Goal: Transaction & Acquisition: Download file/media

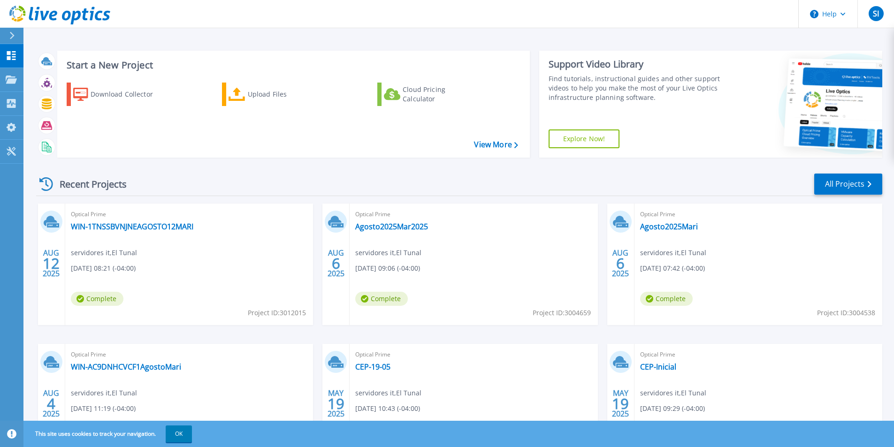
click at [20, 35] on div at bounding box center [15, 36] width 15 height 16
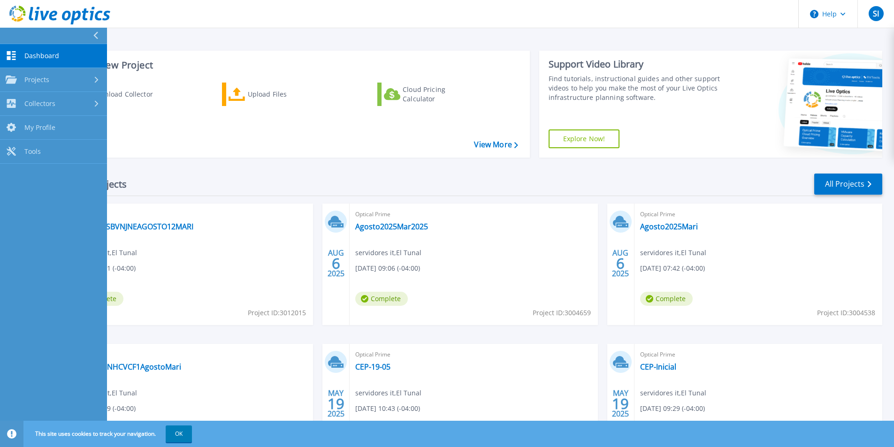
click at [29, 55] on span "Dashboard" at bounding box center [41, 56] width 35 height 8
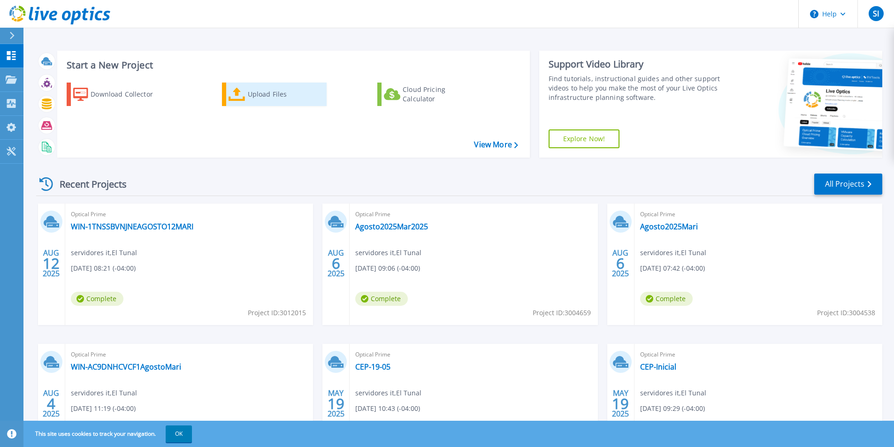
click at [238, 92] on icon at bounding box center [237, 95] width 17 height 14
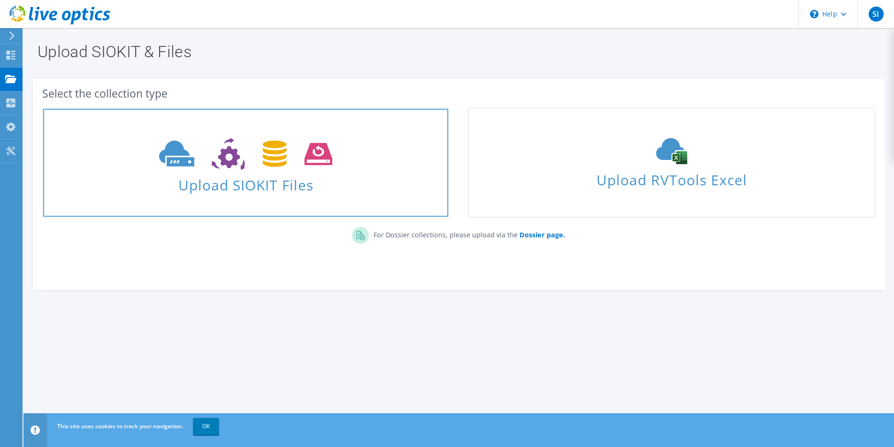
click at [268, 169] on icon at bounding box center [245, 154] width 173 height 32
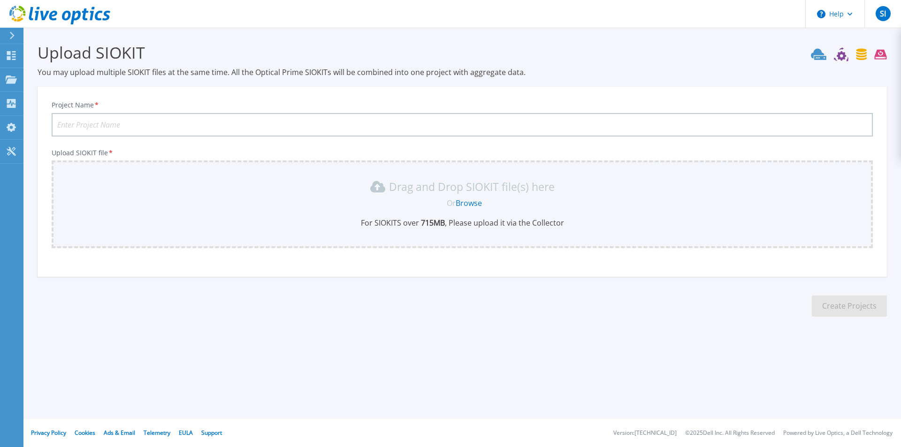
click at [134, 123] on input "Project Name *" at bounding box center [463, 124] width 822 height 23
click at [130, 127] on input "Project Name *" at bounding box center [463, 124] width 822 height 23
type input "L"
type input "a"
type input "Agosto1808"
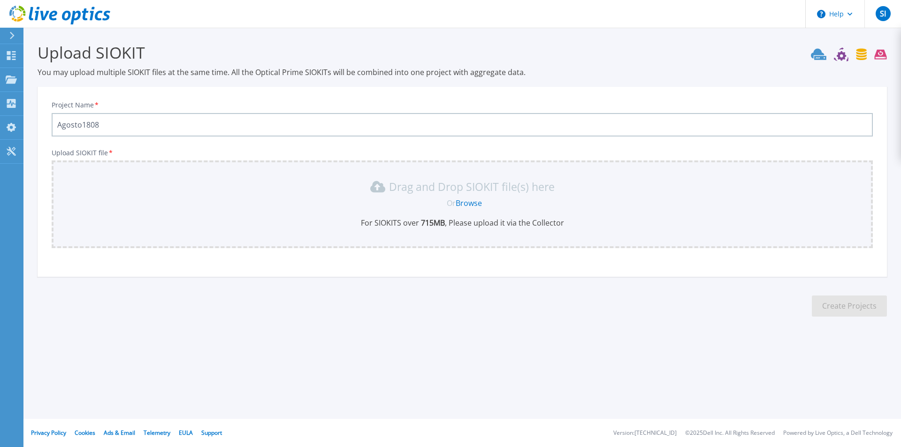
click at [470, 201] on link "Browse" at bounding box center [469, 203] width 26 height 10
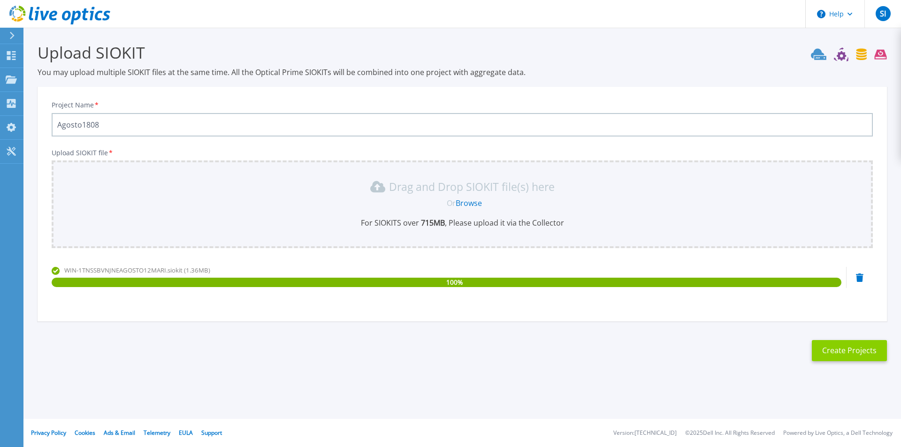
click at [831, 355] on button "Create Projects" at bounding box center [849, 350] width 75 height 21
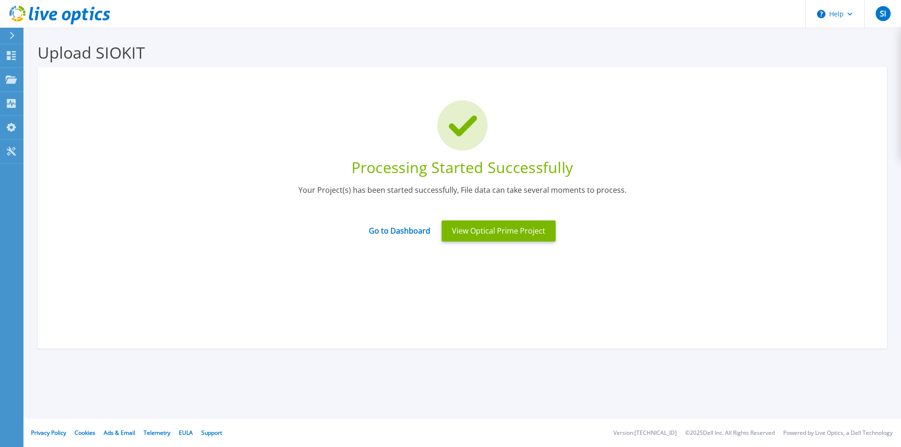
click at [11, 37] on icon at bounding box center [11, 36] width 5 height 8
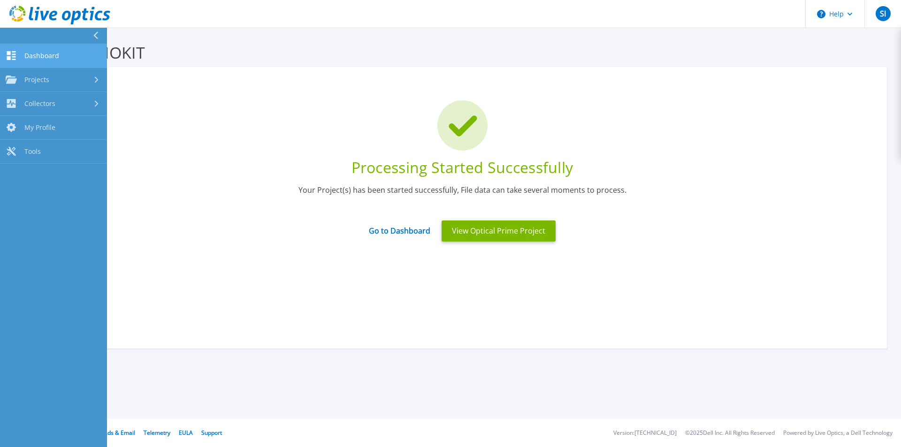
click at [21, 53] on link "Dashboard Dashboard" at bounding box center [53, 56] width 107 height 24
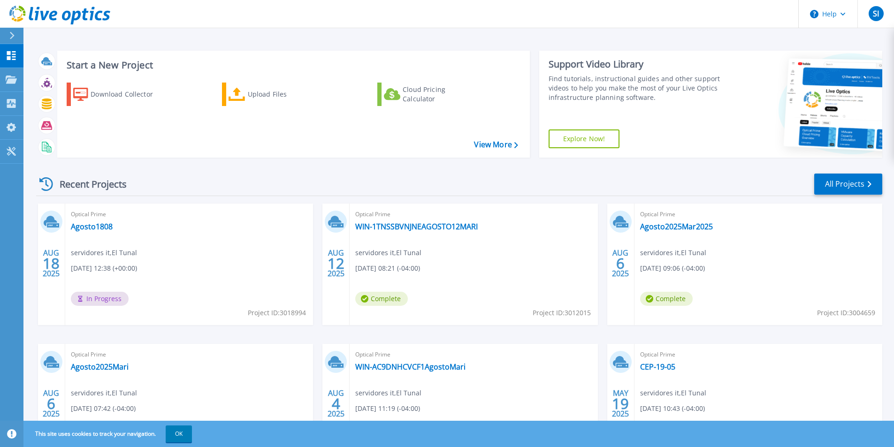
click at [16, 38] on div at bounding box center [15, 36] width 15 height 16
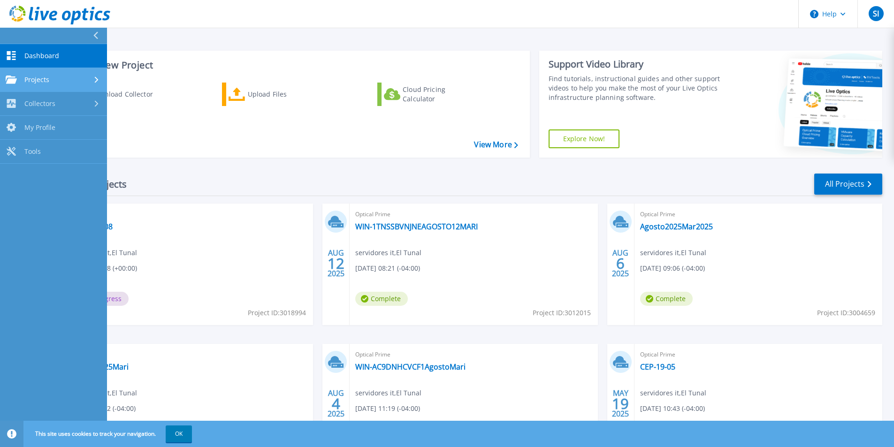
click at [26, 80] on span "Projects" at bounding box center [36, 80] width 25 height 8
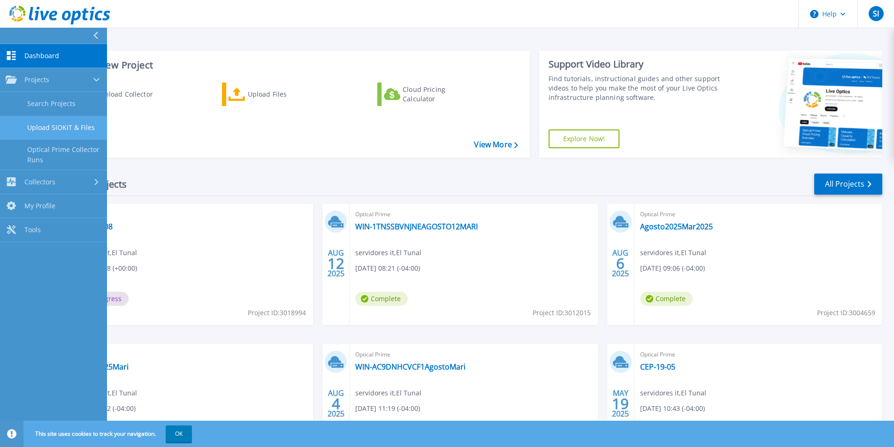
click at [45, 134] on link "Upload SIOKIT & Files" at bounding box center [53, 128] width 107 height 24
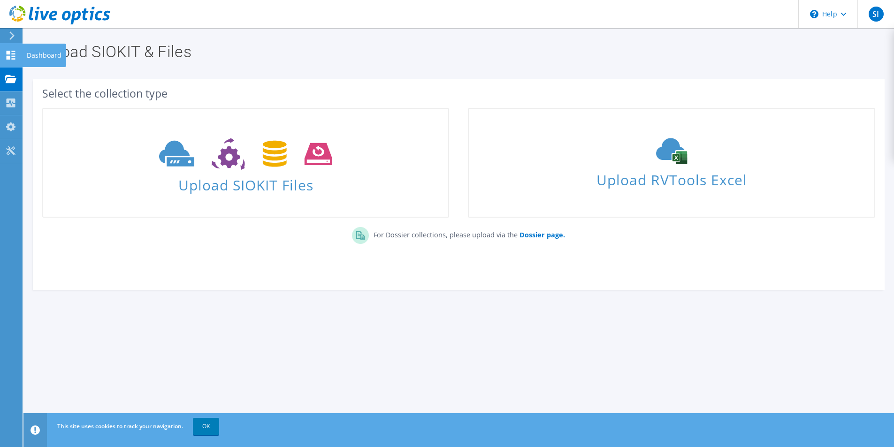
click at [12, 58] on use at bounding box center [11, 55] width 9 height 9
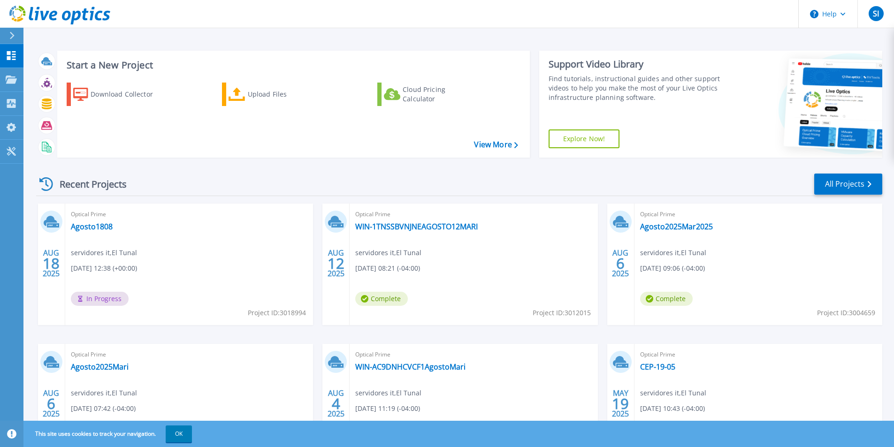
click at [11, 32] on icon at bounding box center [11, 36] width 5 height 8
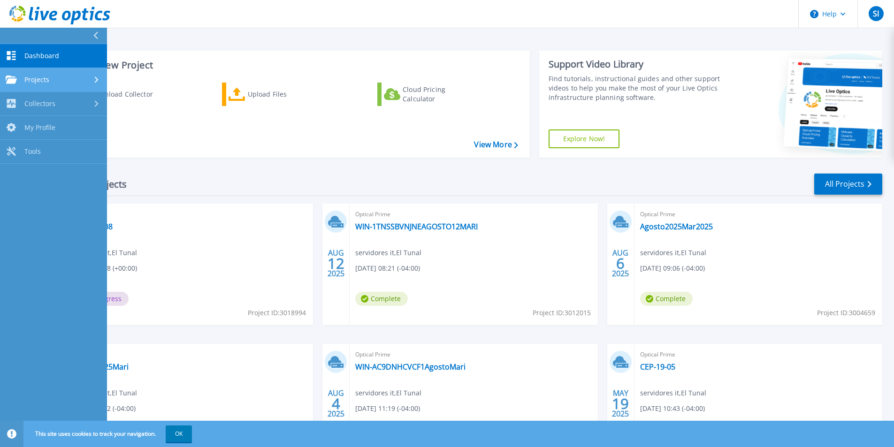
click at [23, 79] on div "Projects" at bounding box center [28, 80] width 44 height 8
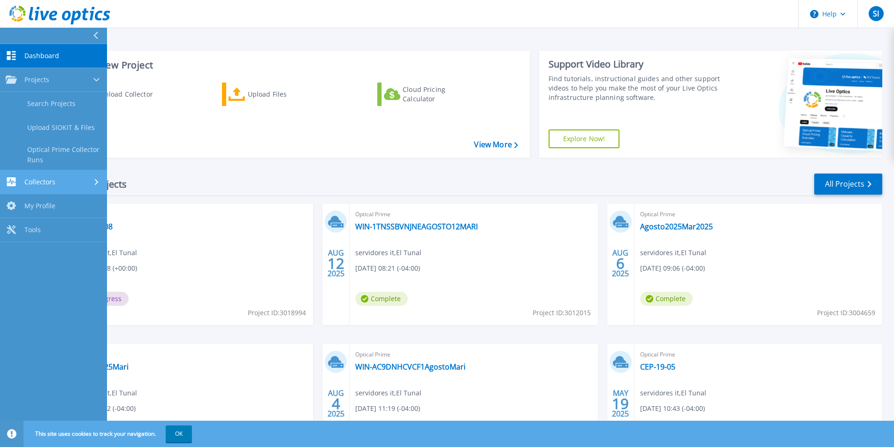
click at [47, 180] on span "Collectors" at bounding box center [39, 182] width 31 height 8
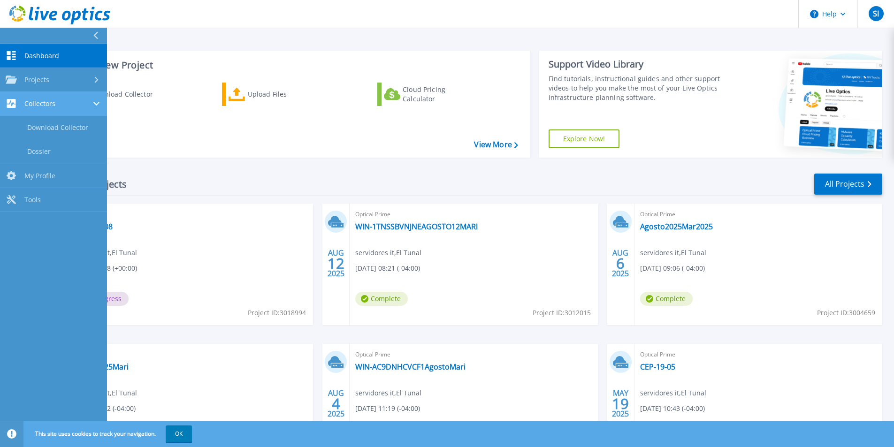
click at [56, 113] on link "Collectors Collectors" at bounding box center [53, 104] width 107 height 24
click at [54, 125] on span "My Profile" at bounding box center [39, 127] width 31 height 8
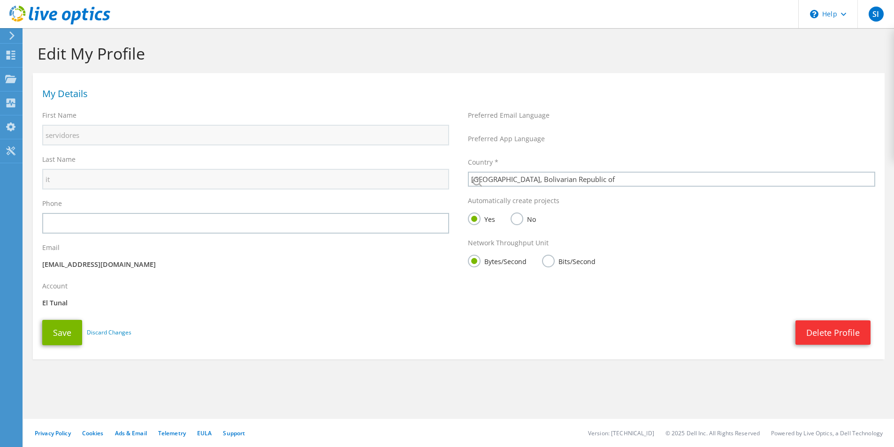
select select "229"
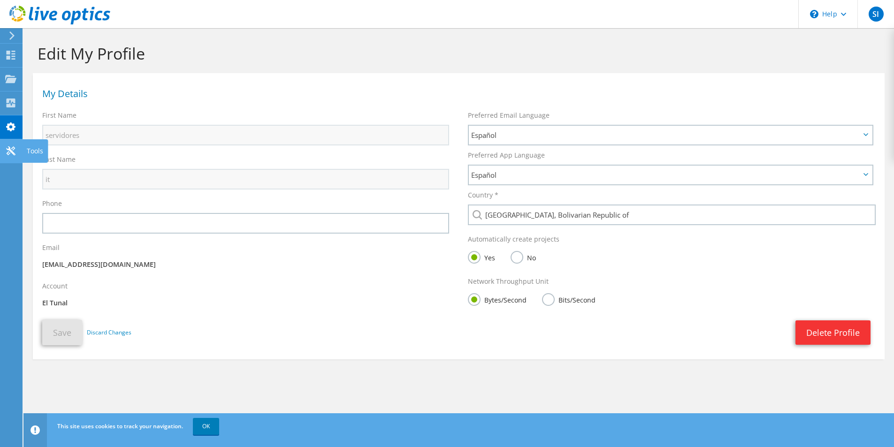
click at [13, 151] on icon at bounding box center [10, 150] width 11 height 9
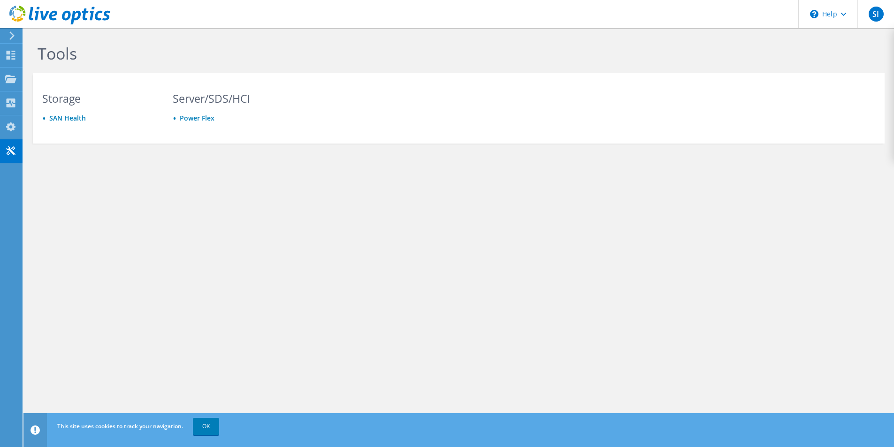
click at [15, 34] on icon at bounding box center [11, 35] width 7 height 8
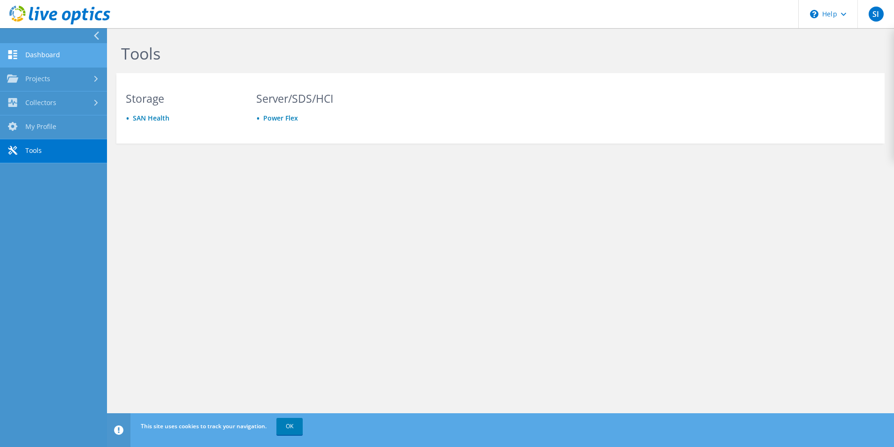
click at [25, 48] on link "Dashboard" at bounding box center [53, 56] width 107 height 24
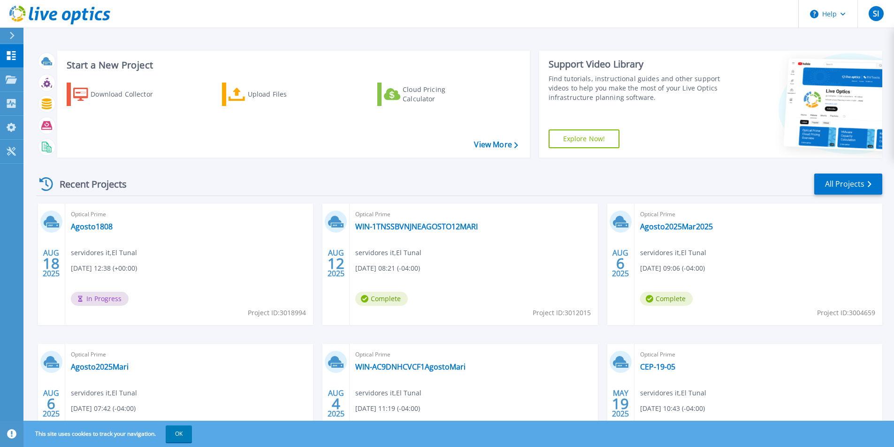
scroll to position [47, 0]
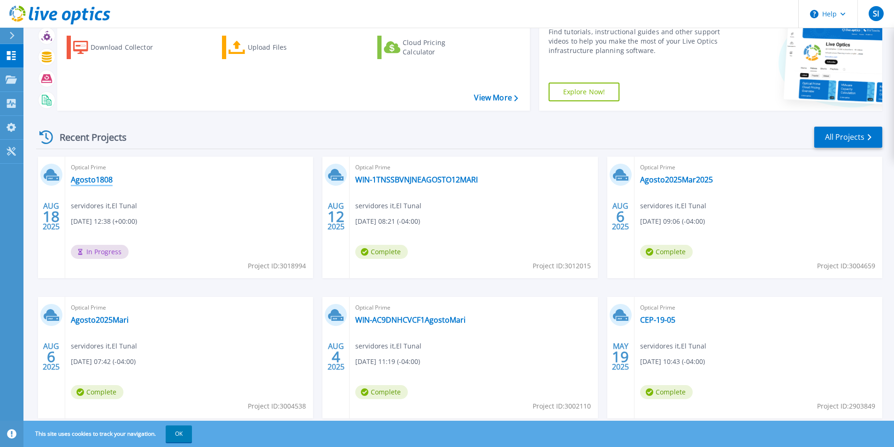
click at [91, 179] on link "Agosto1808" at bounding box center [92, 179] width 42 height 9
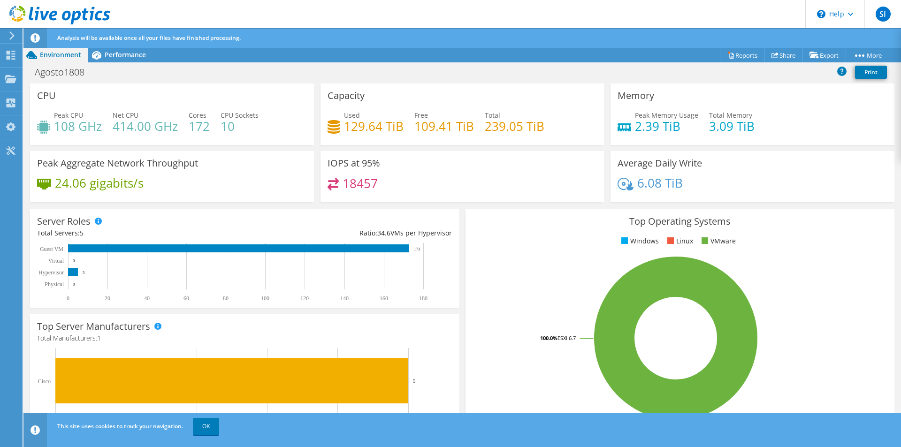
drag, startPoint x: 31, startPoint y: 52, endPoint x: 25, endPoint y: 50, distance: 6.4
click at [25, 50] on icon at bounding box center [31, 55] width 16 height 16
click at [7, 36] on div at bounding box center [10, 35] width 10 height 8
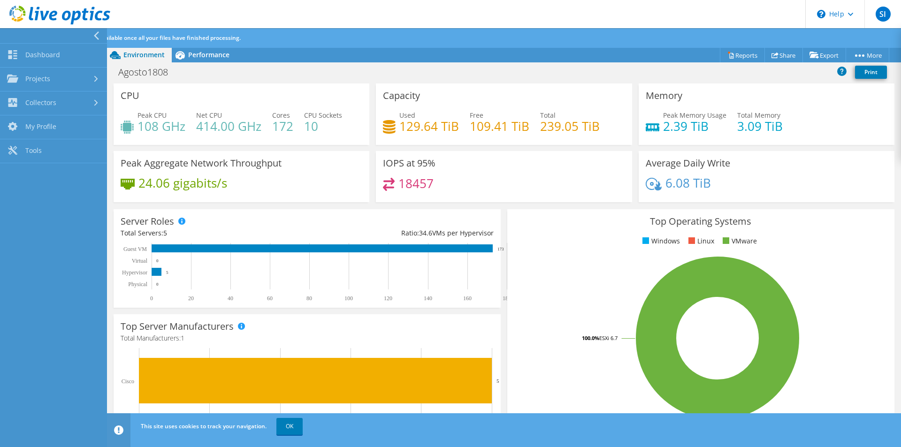
click at [133, 56] on span "Environment" at bounding box center [143, 54] width 41 height 9
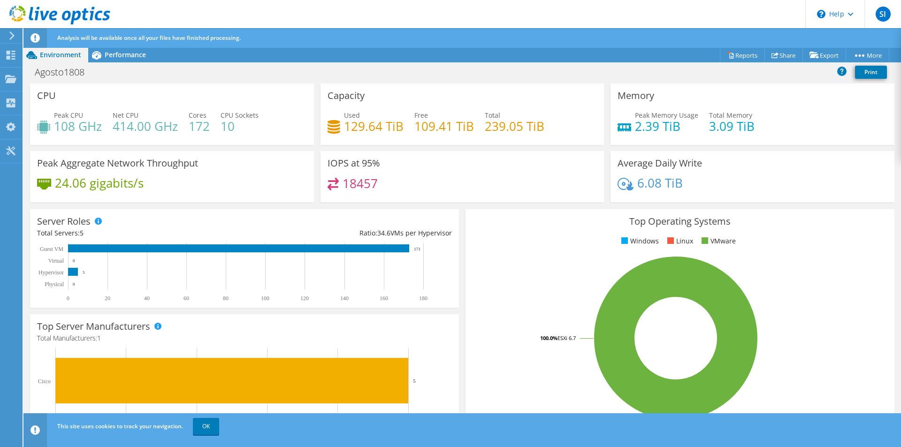
click at [133, 56] on span "Performance" at bounding box center [125, 54] width 41 height 9
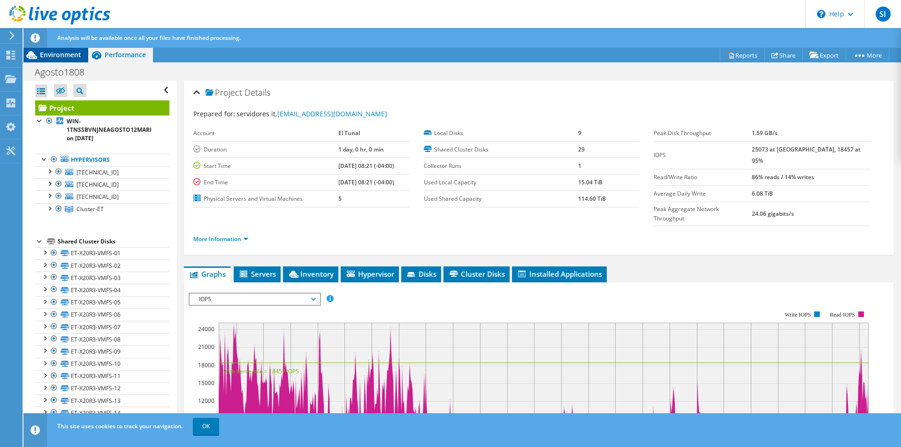
click at [52, 51] on span "Environment" at bounding box center [60, 54] width 41 height 9
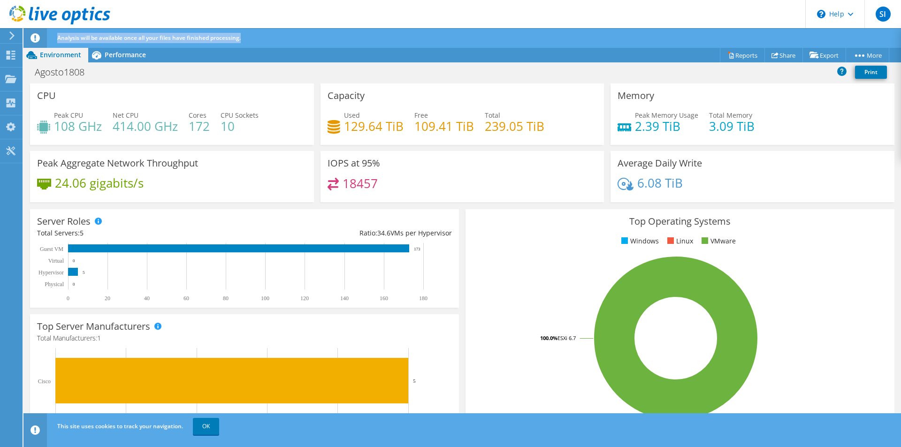
drag, startPoint x: 59, startPoint y: 37, endPoint x: 246, endPoint y: 38, distance: 187.8
click at [246, 38] on div "Analysis will be available once all your files have finished processing." at bounding box center [480, 38] width 850 height 20
copy span "Analysis will be available once all your files have finished processing."
click at [322, 51] on div "Project Actions Project Actions Reports Share Export vSAN ReadyNode Sizer" at bounding box center [462, 54] width 878 height 15
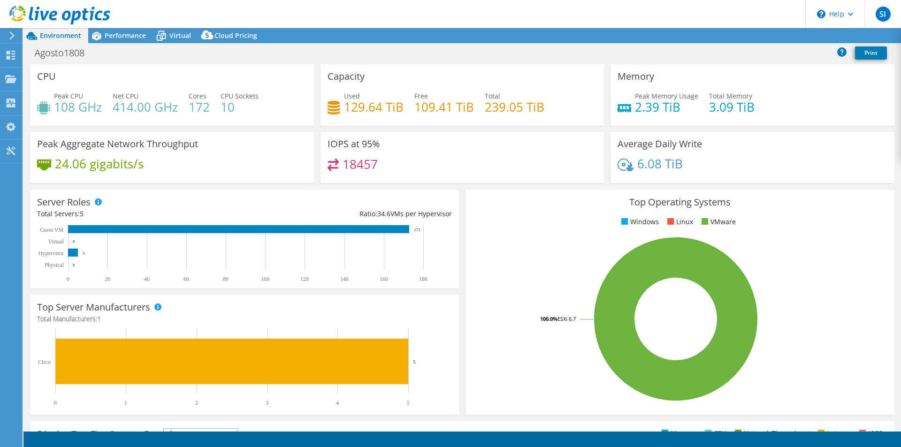
select select "USD"
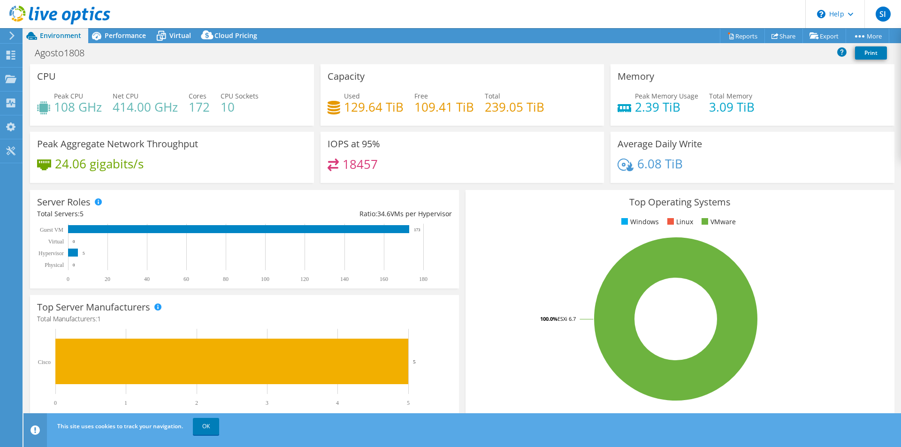
drag, startPoint x: 44, startPoint y: 33, endPoint x: 35, endPoint y: 33, distance: 8.9
click at [35, 33] on icon at bounding box center [31, 36] width 16 height 16
click at [26, 35] on icon at bounding box center [31, 36] width 16 height 16
click at [13, 35] on use at bounding box center [11, 35] width 5 height 8
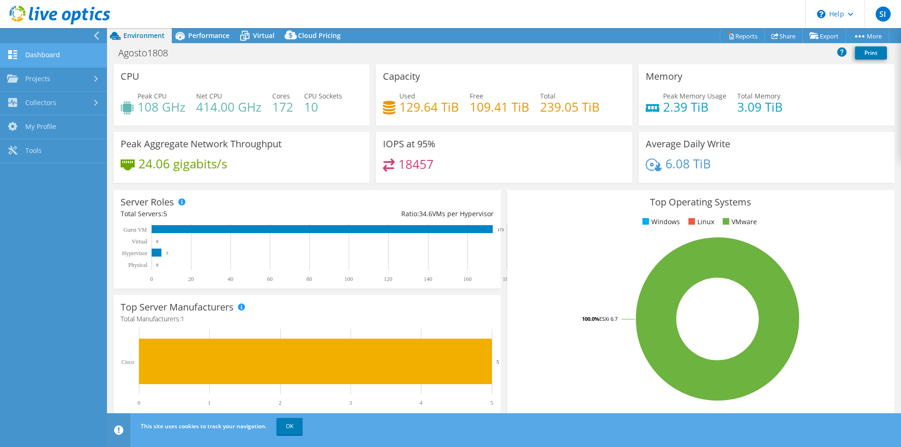
click at [38, 54] on link "Dashboard" at bounding box center [53, 56] width 107 height 24
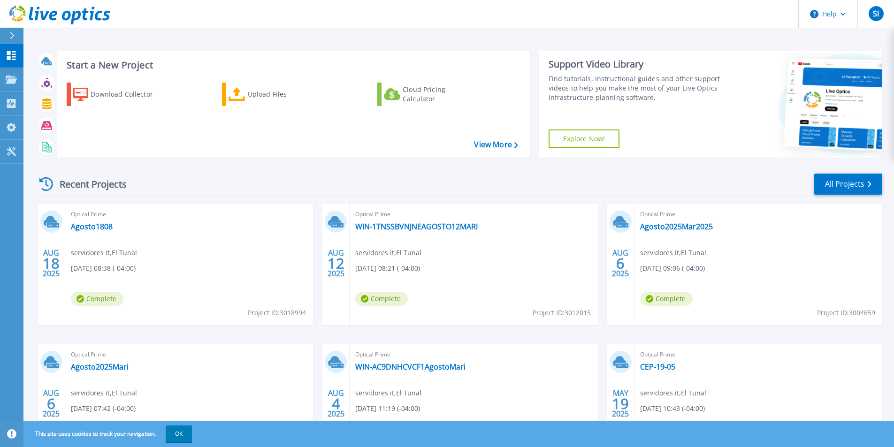
click at [96, 300] on span "Complete" at bounding box center [97, 299] width 53 height 14
click at [95, 230] on link "Agosto1808" at bounding box center [92, 226] width 42 height 9
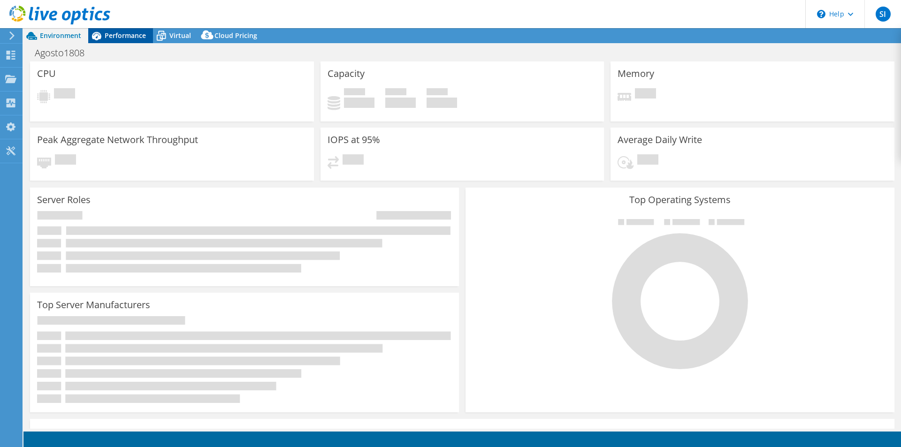
select select "USD"
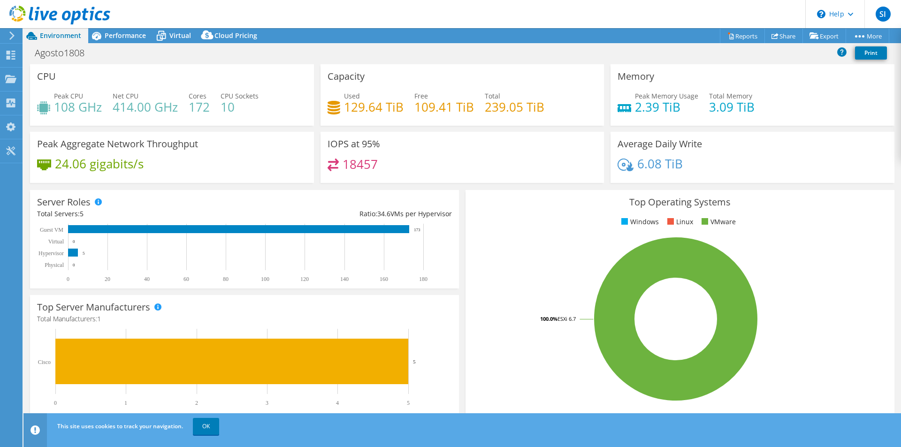
click at [69, 33] on span "Environment" at bounding box center [60, 35] width 41 height 9
click at [49, 33] on span "Environment" at bounding box center [60, 35] width 41 height 9
click at [28, 36] on icon at bounding box center [31, 36] width 11 height 8
click at [34, 37] on icon at bounding box center [31, 36] width 16 height 16
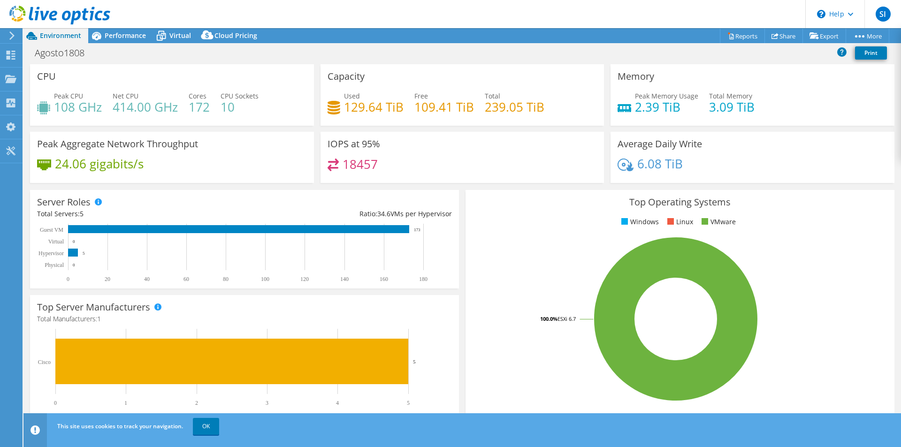
click at [34, 37] on icon at bounding box center [31, 36] width 16 height 16
click at [8, 32] on div at bounding box center [10, 35] width 10 height 8
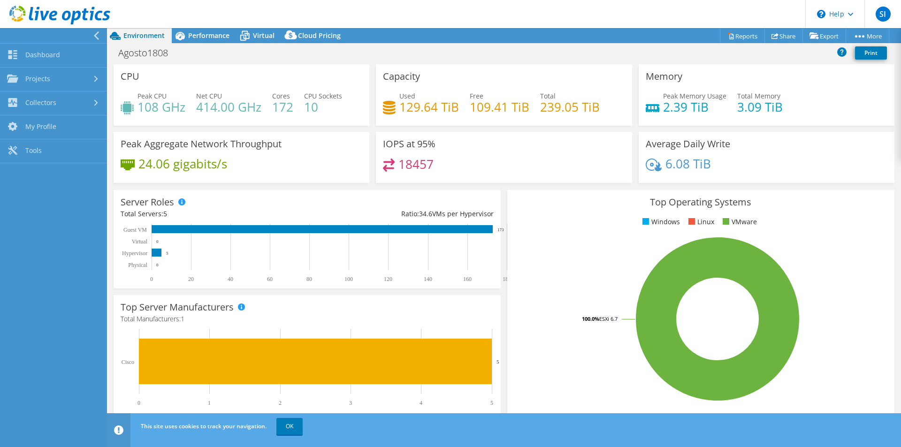
click at [101, 36] on div at bounding box center [98, 35] width 10 height 8
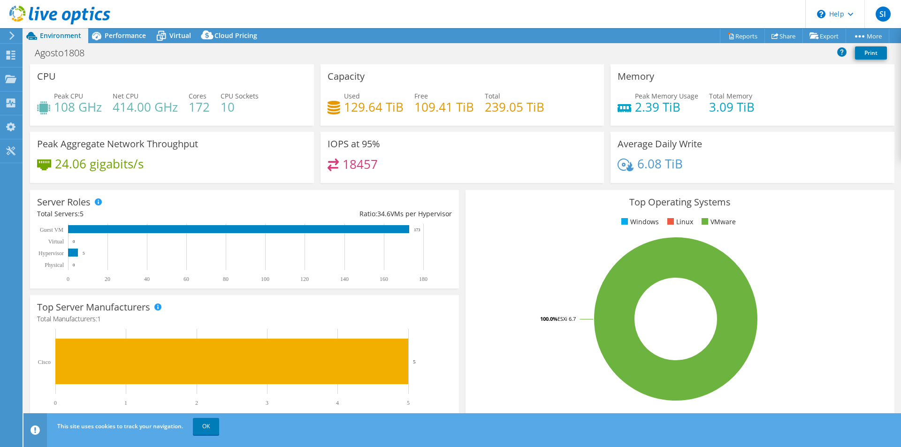
drag, startPoint x: 58, startPoint y: 35, endPoint x: 49, endPoint y: 35, distance: 8.9
click at [49, 35] on span "Environment" at bounding box center [60, 35] width 41 height 9
click at [114, 35] on span "Performance" at bounding box center [125, 35] width 41 height 9
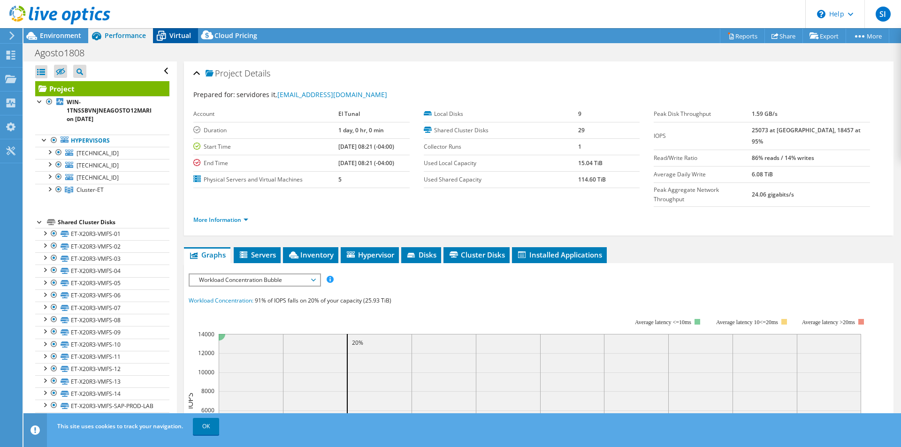
click at [171, 36] on span "Virtual" at bounding box center [180, 35] width 22 height 9
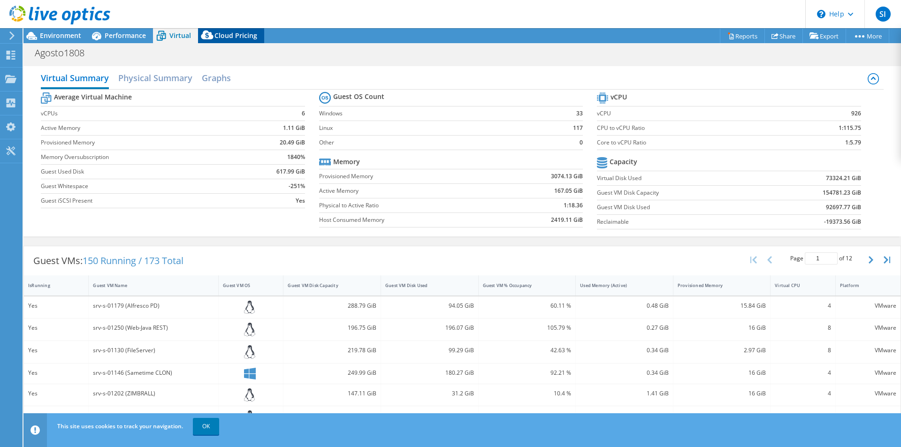
click at [222, 34] on span "Cloud Pricing" at bounding box center [236, 35] width 43 height 9
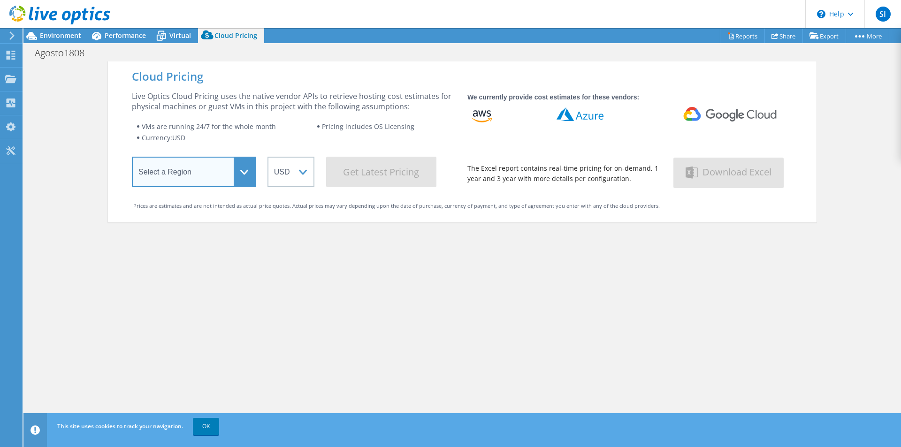
click at [244, 170] on select "Select a Region Asia Pacific (Hong Kong) Asia Pacific (Mumbai) Asia Pacific (Se…" at bounding box center [194, 172] width 124 height 31
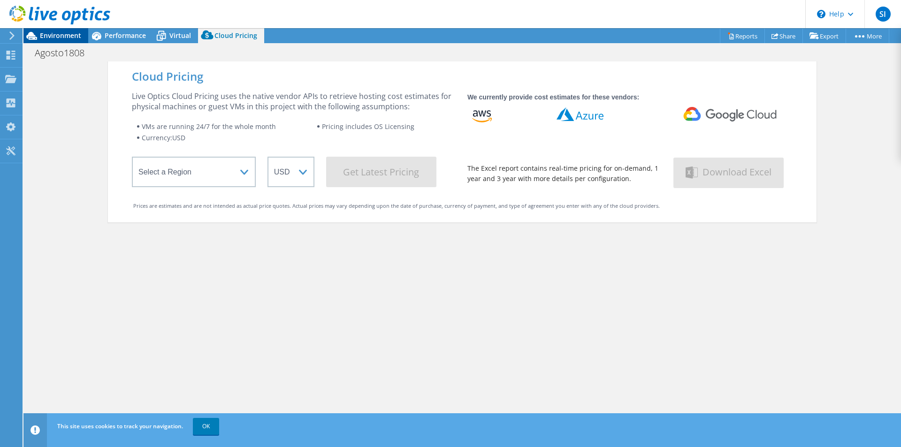
click at [39, 35] on icon at bounding box center [31, 36] width 16 height 16
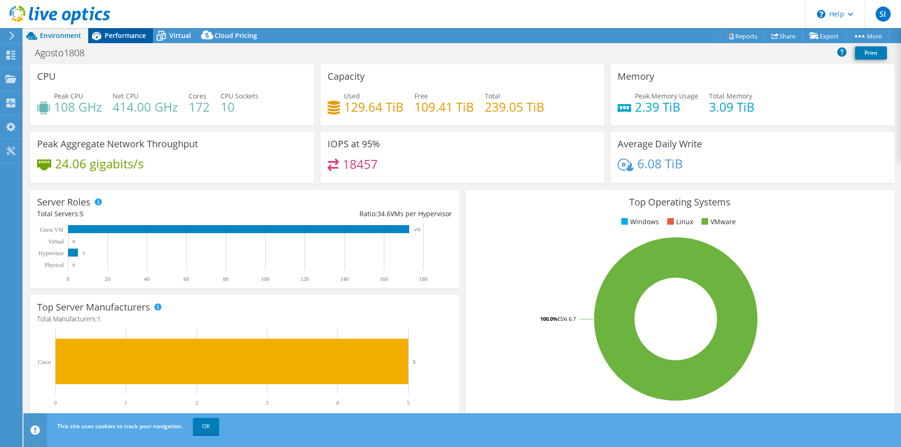
click at [121, 38] on span "Performance" at bounding box center [125, 35] width 41 height 9
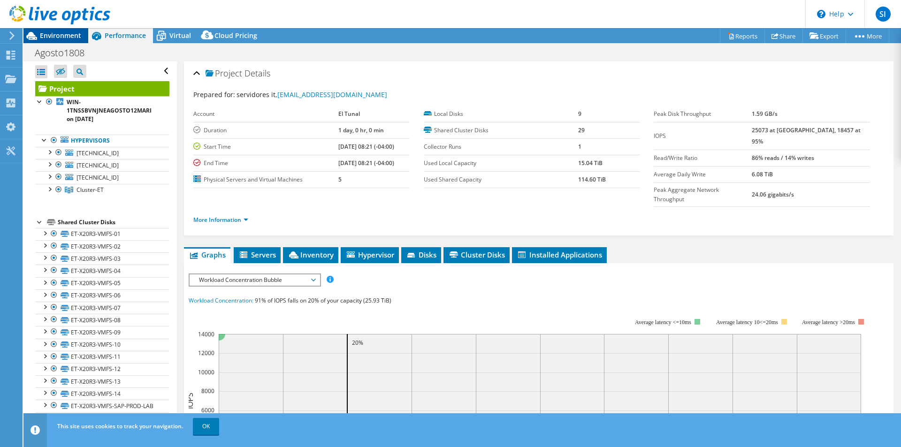
click at [32, 33] on icon at bounding box center [31, 36] width 11 height 8
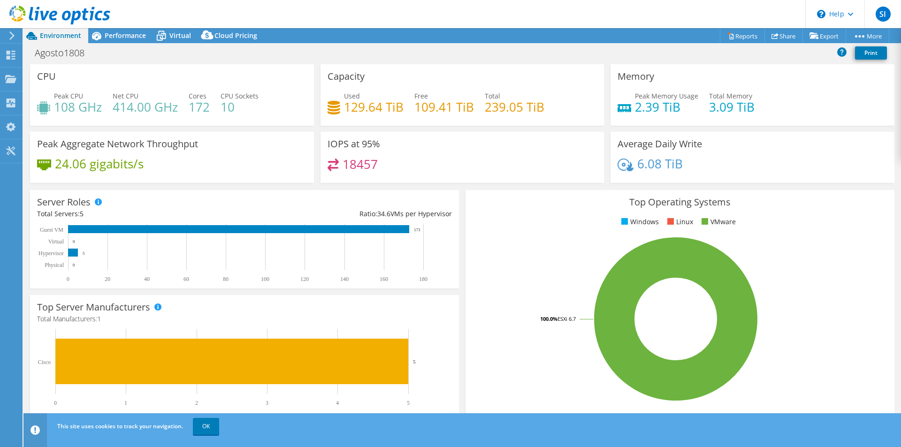
click at [8, 31] on div at bounding box center [55, 15] width 110 height 31
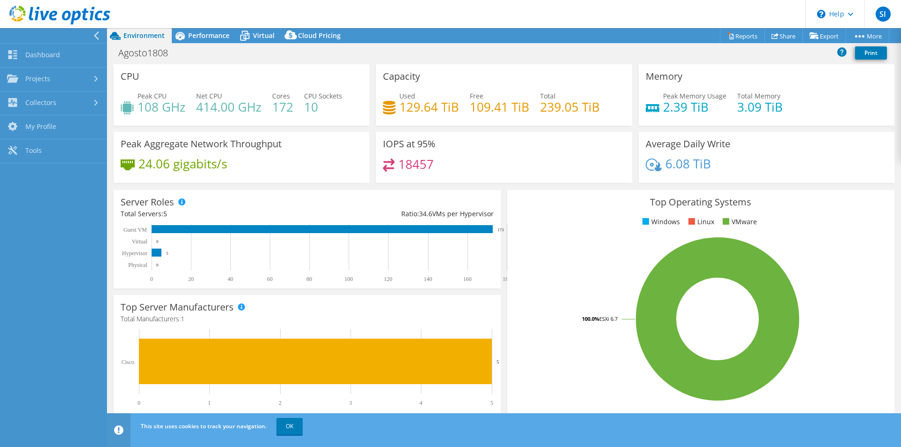
click at [90, 32] on div at bounding box center [51, 35] width 107 height 15
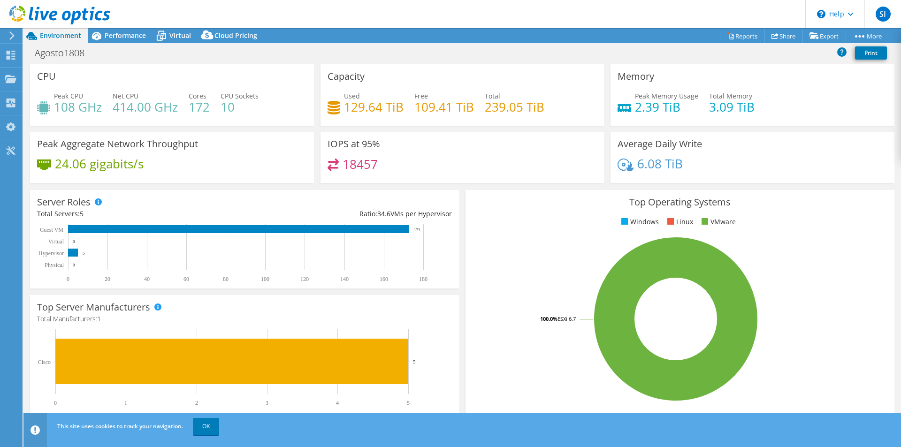
click at [35, 37] on icon at bounding box center [31, 36] width 11 height 8
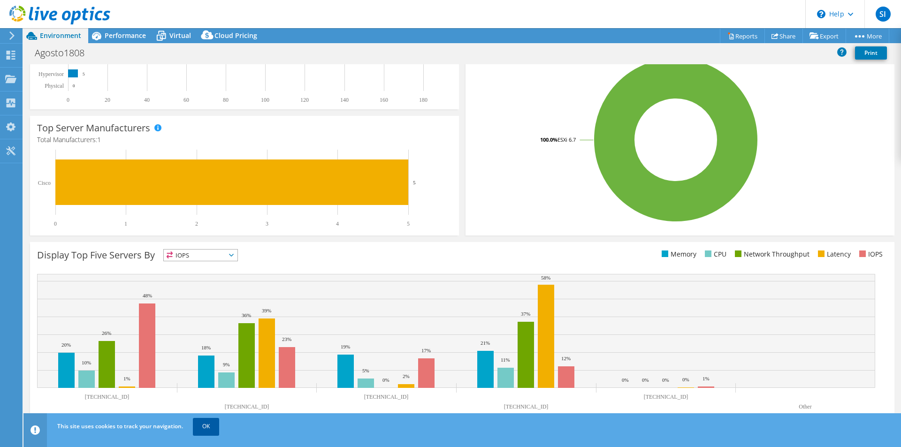
click at [209, 424] on link "OK" at bounding box center [206, 426] width 26 height 17
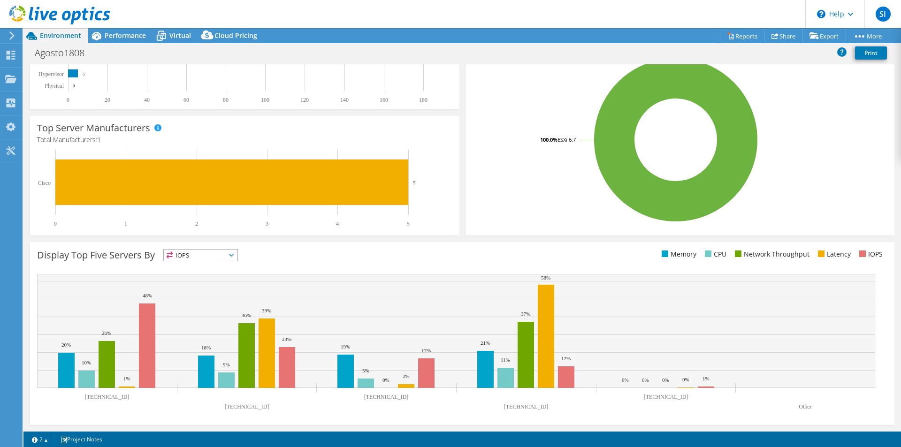
scroll to position [0, 0]
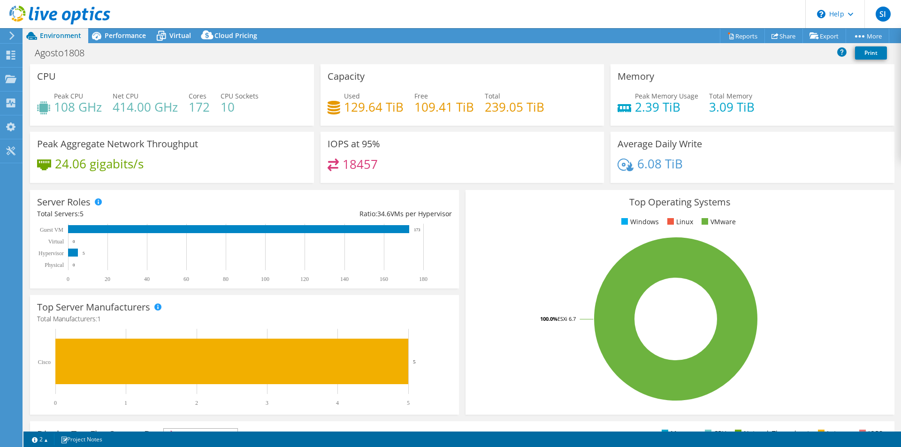
click at [57, 33] on span "Environment" at bounding box center [60, 35] width 41 height 9
click at [23, 15] on icon at bounding box center [59, 15] width 101 height 19
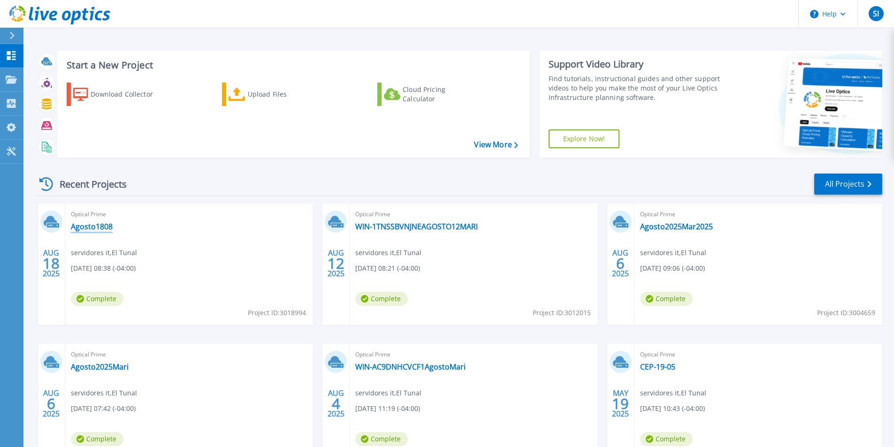
click at [86, 228] on link "Agosto1808" at bounding box center [92, 226] width 42 height 9
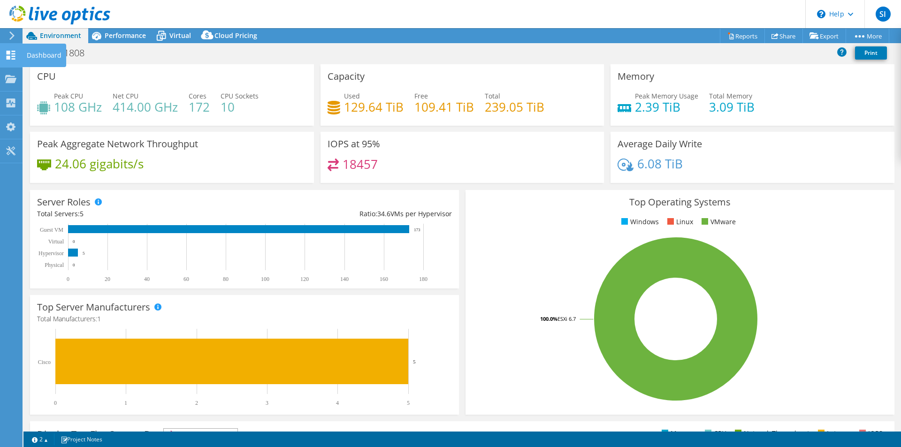
click at [23, 55] on div "Dashboard" at bounding box center [44, 55] width 44 height 23
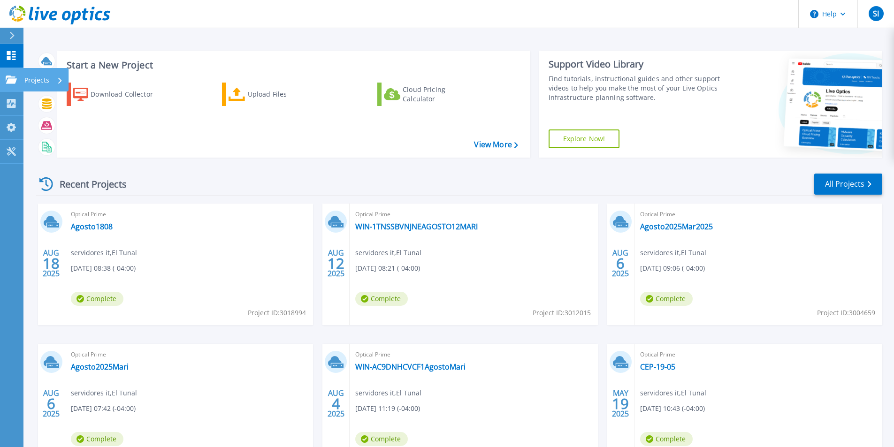
click at [12, 74] on link "Projects Projects" at bounding box center [11, 80] width 23 height 24
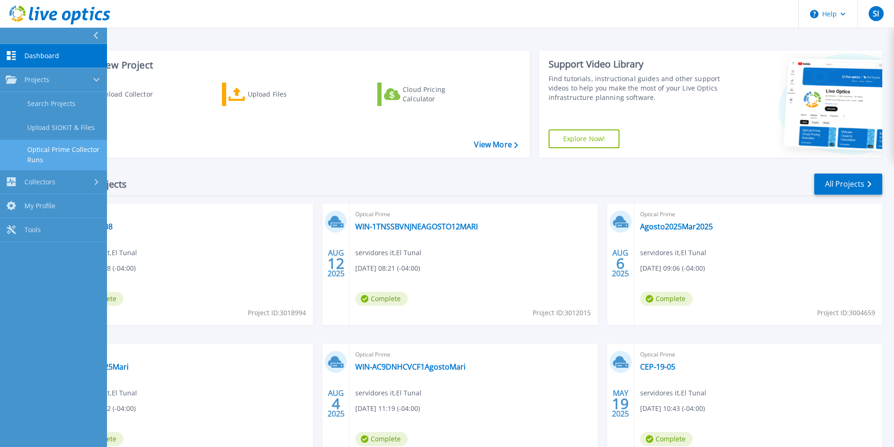
click at [41, 155] on link "Optical Prime Collector Runs" at bounding box center [53, 155] width 107 height 30
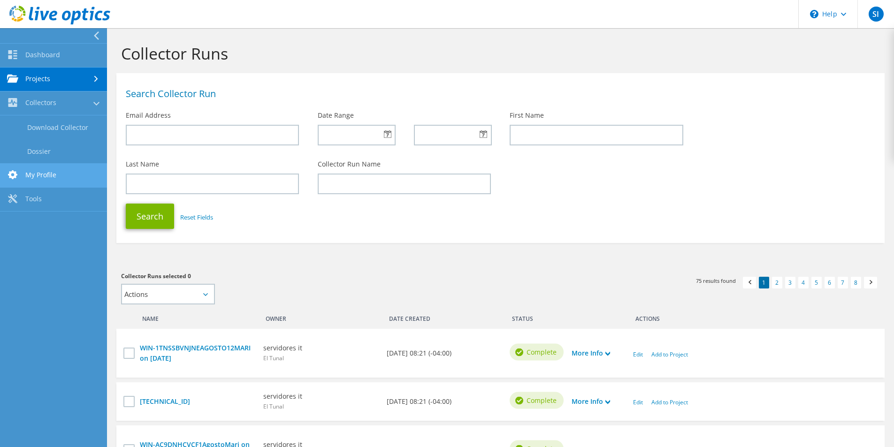
click at [29, 175] on link "My Profile" at bounding box center [53, 176] width 107 height 24
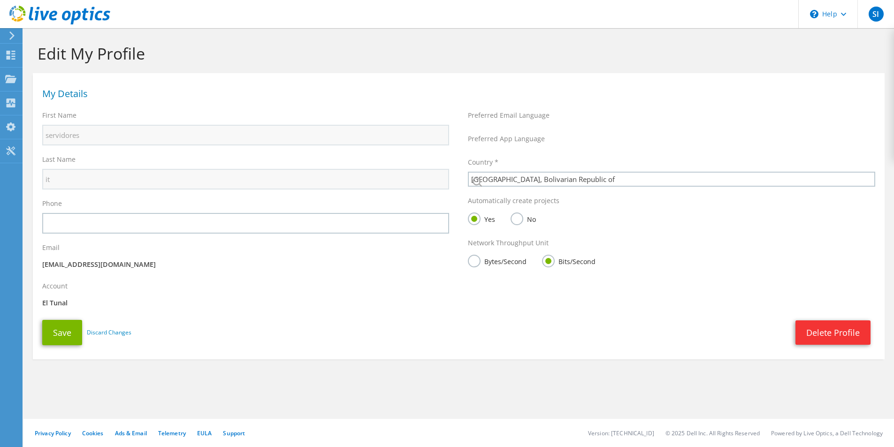
select select "229"
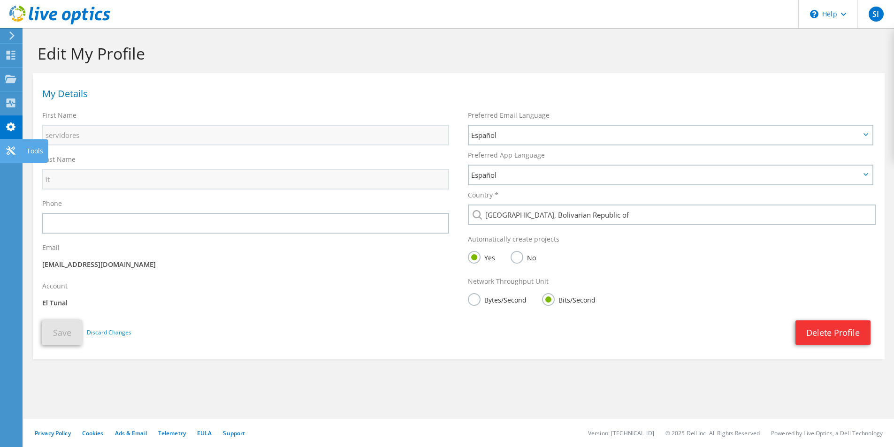
click at [11, 156] on div at bounding box center [10, 152] width 11 height 10
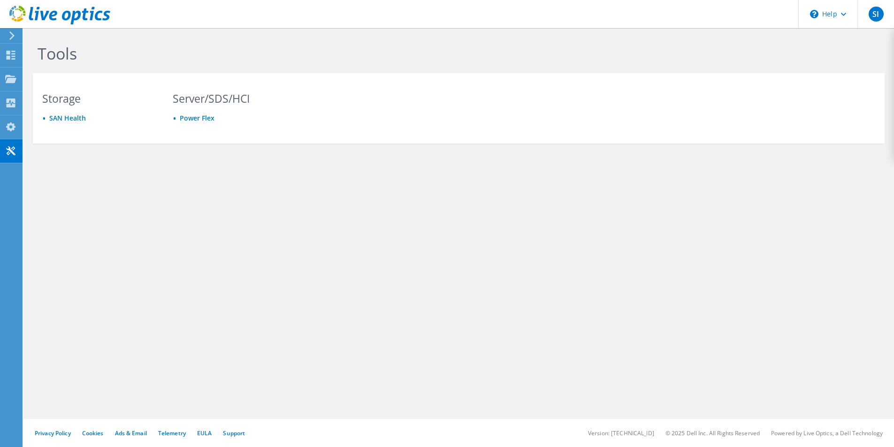
click at [9, 32] on icon at bounding box center [11, 35] width 7 height 8
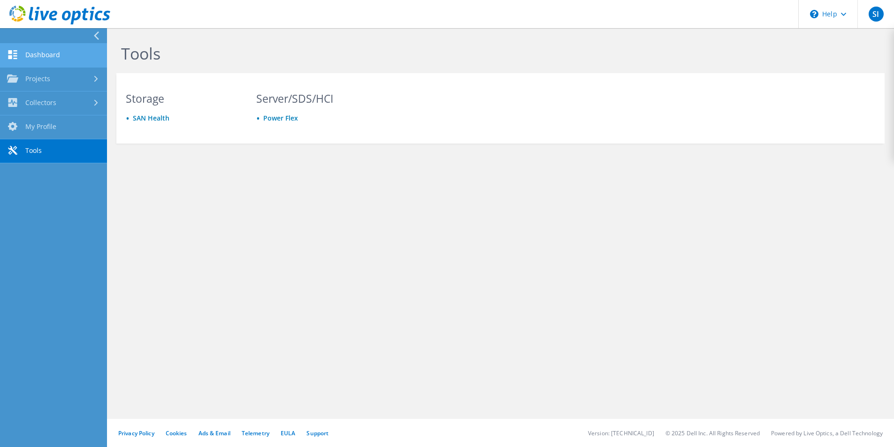
click at [44, 59] on link "Dashboard" at bounding box center [53, 56] width 107 height 24
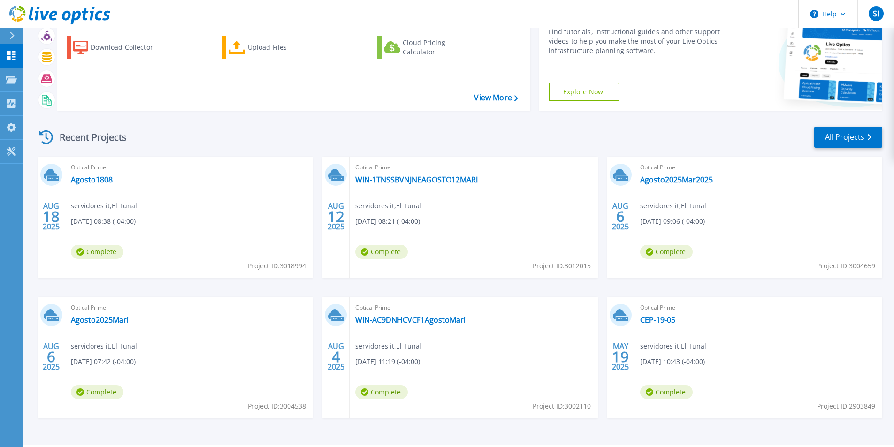
scroll to position [73, 0]
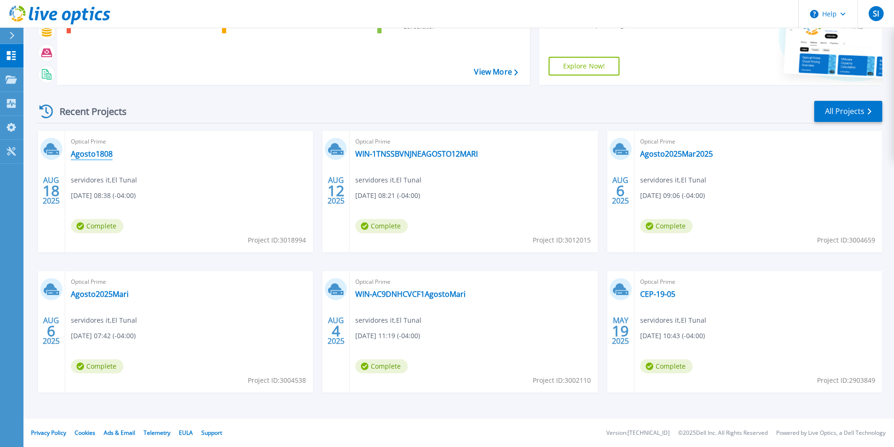
click at [103, 155] on link "Agosto1808" at bounding box center [92, 153] width 42 height 9
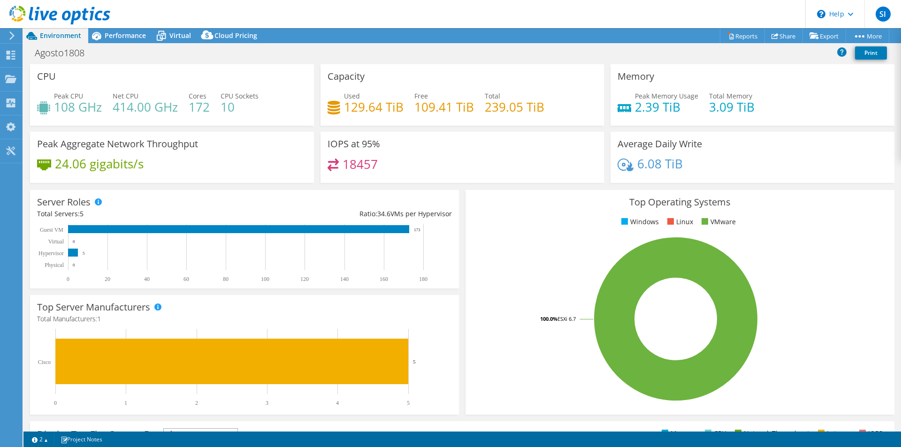
click at [68, 15] on icon at bounding box center [59, 15] width 101 height 19
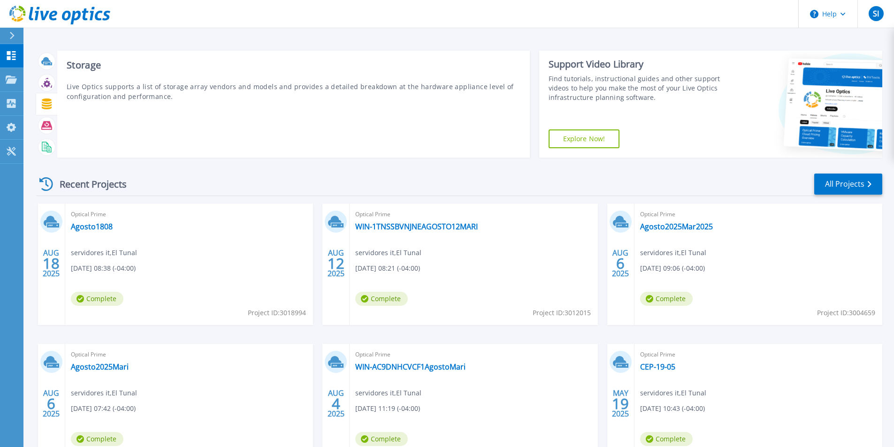
click at [52, 105] on icon at bounding box center [46, 104] width 11 height 11
click at [177, 108] on div "Storage Live Optics supports a list of storage array vendors and models and pro…" at bounding box center [293, 104] width 473 height 107
click at [43, 107] on icon at bounding box center [47, 104] width 10 height 11
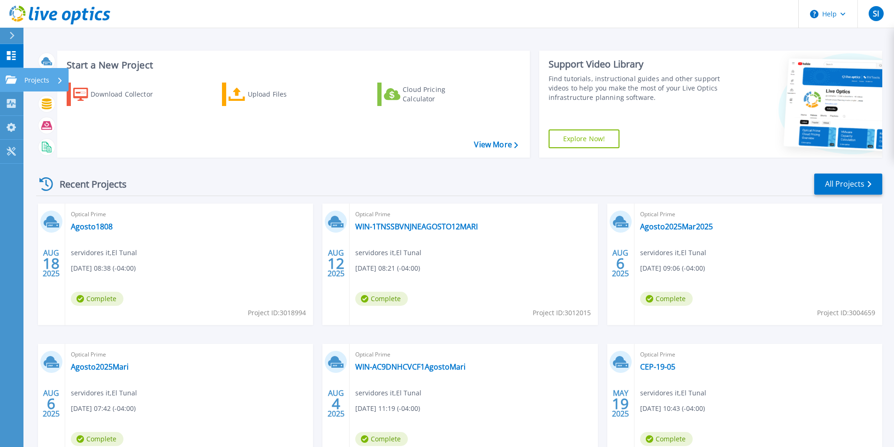
click at [24, 79] on div "Projects" at bounding box center [46, 79] width 46 height 23
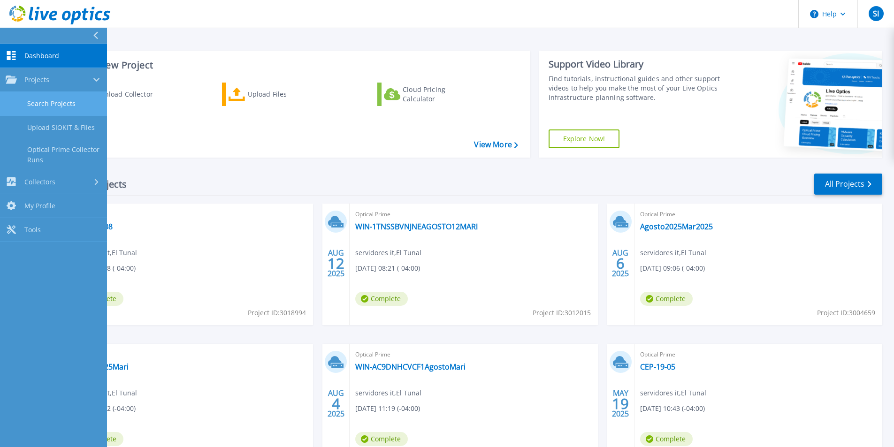
click at [35, 104] on link "Search Projects" at bounding box center [53, 104] width 107 height 24
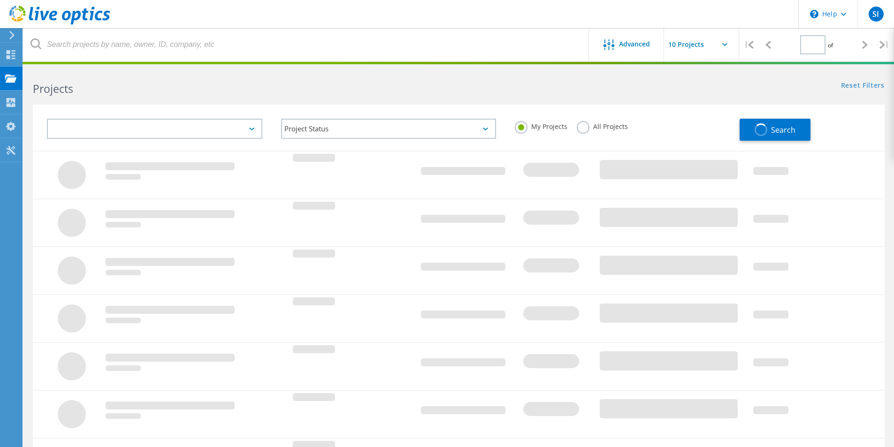
type input "1"
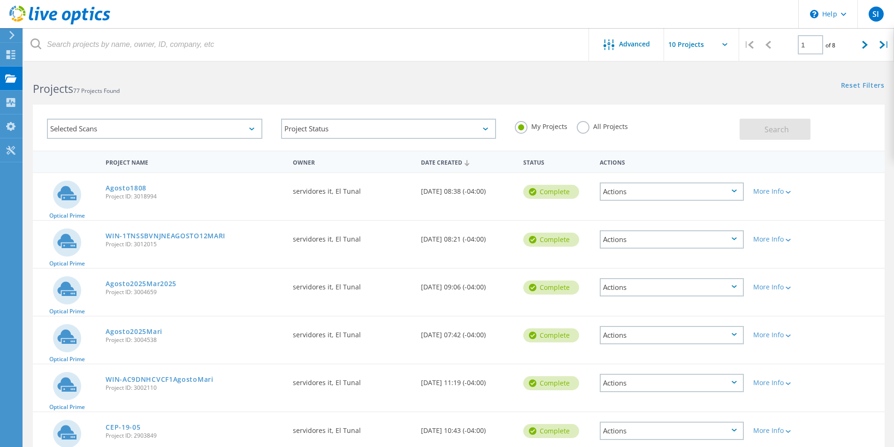
click at [737, 195] on div "Actions" at bounding box center [672, 192] width 144 height 18
click at [650, 200] on div "Share" at bounding box center [672, 199] width 142 height 15
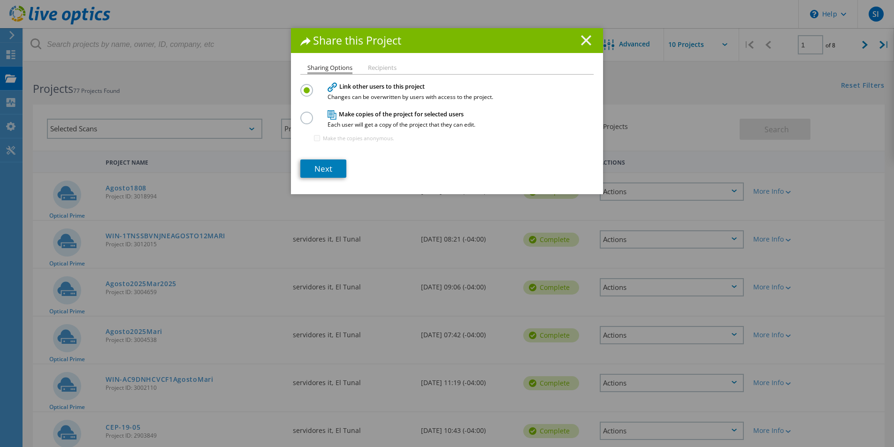
click at [586, 40] on icon at bounding box center [586, 40] width 10 height 10
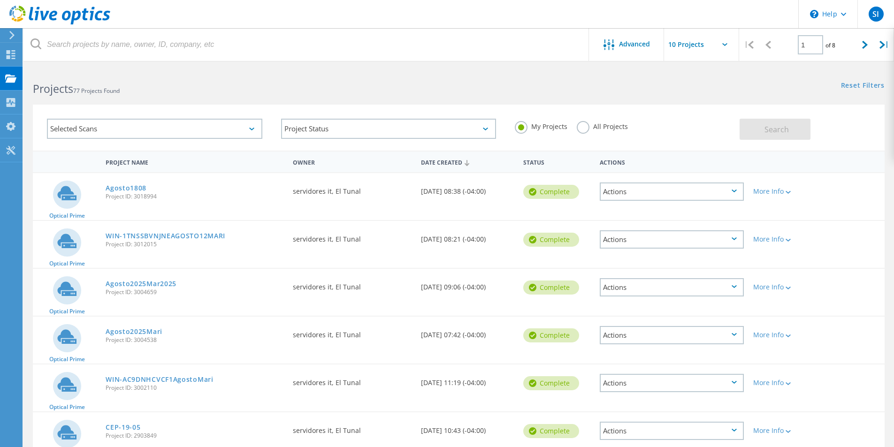
click at [731, 193] on div "Actions" at bounding box center [672, 192] width 144 height 18
click at [708, 183] on div "Project Details" at bounding box center [672, 184] width 142 height 15
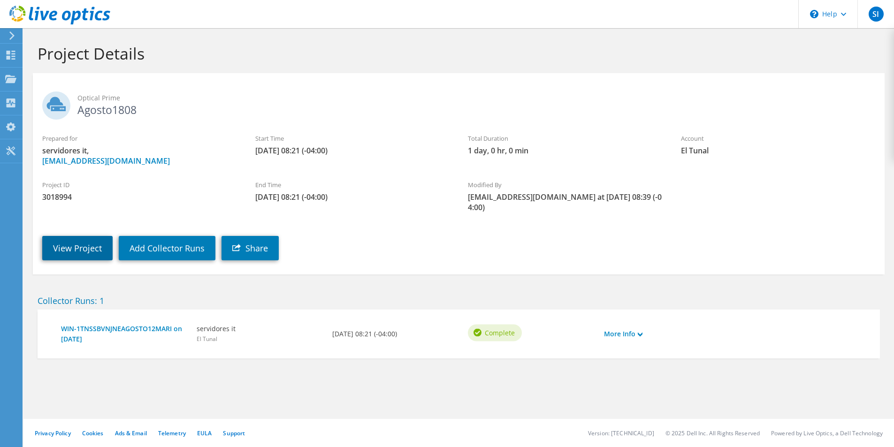
click at [103, 236] on link "View Project" at bounding box center [77, 248] width 70 height 24
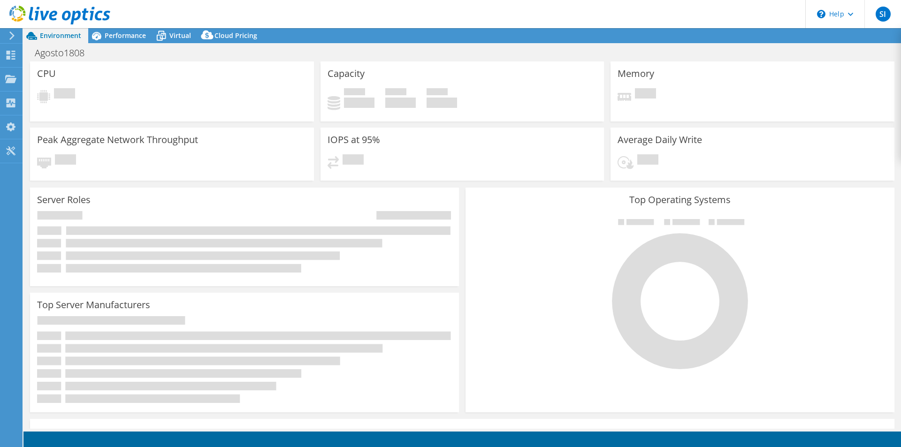
select select "USD"
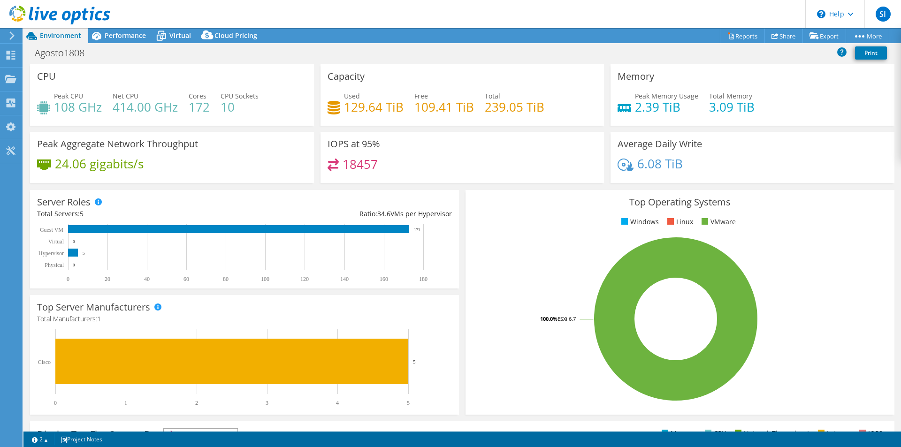
click at [65, 35] on span "Environment" at bounding box center [60, 35] width 41 height 9
click at [36, 34] on icon at bounding box center [31, 36] width 16 height 16
click at [110, 36] on span "Performance" at bounding box center [125, 35] width 41 height 9
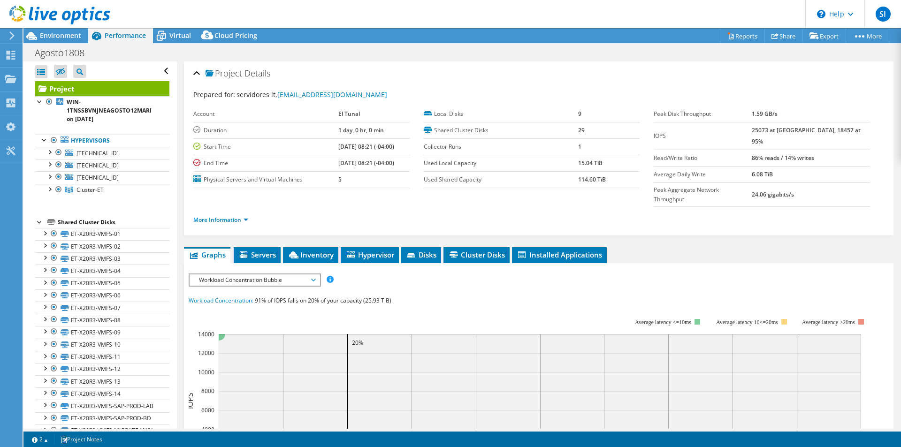
scroll to position [188, 0]
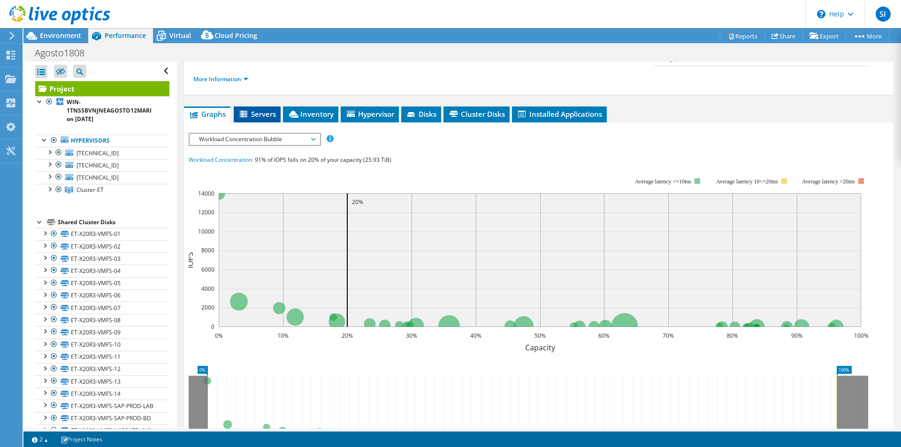
click at [266, 109] on span "Servers" at bounding box center [258, 113] width 38 height 9
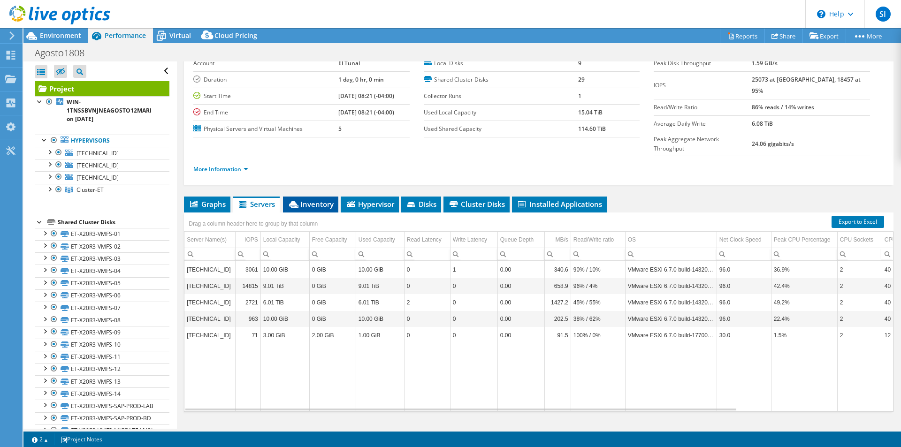
click at [329, 200] on span "Inventory" at bounding box center [311, 204] width 46 height 9
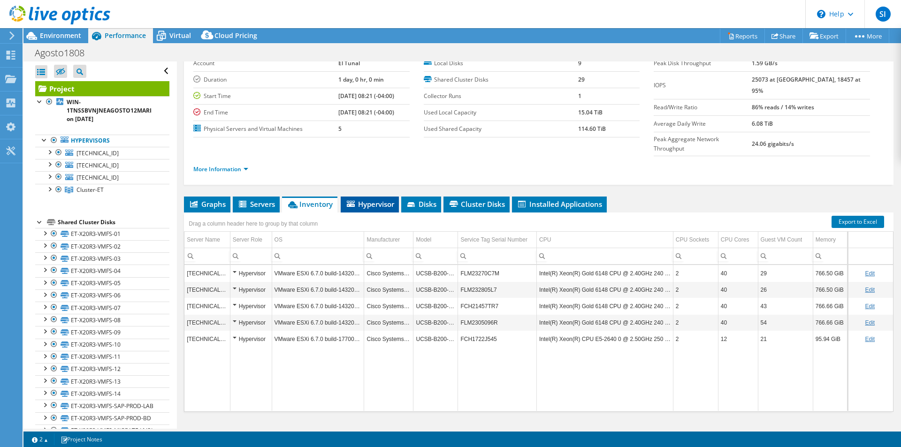
click at [385, 200] on span "Hypervisor" at bounding box center [370, 204] width 49 height 9
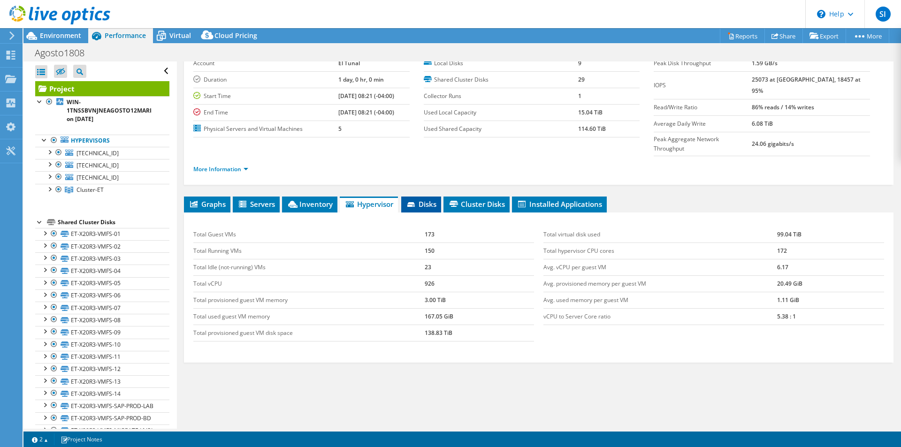
click at [431, 200] on span "Disks" at bounding box center [421, 204] width 31 height 9
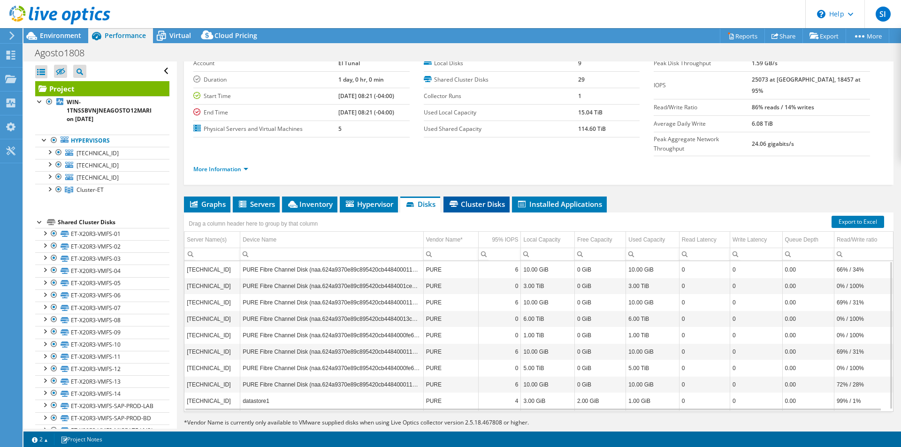
click at [493, 197] on li "Cluster Disks" at bounding box center [477, 205] width 66 height 16
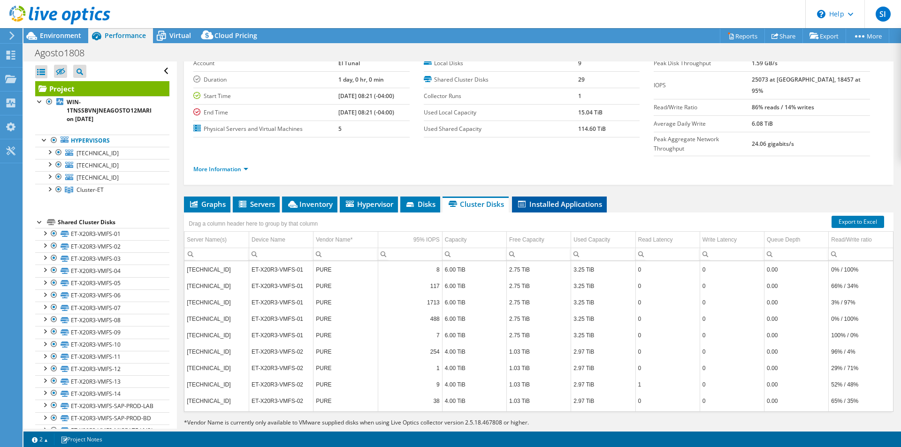
click at [557, 197] on li "Installed Applications" at bounding box center [559, 205] width 95 height 16
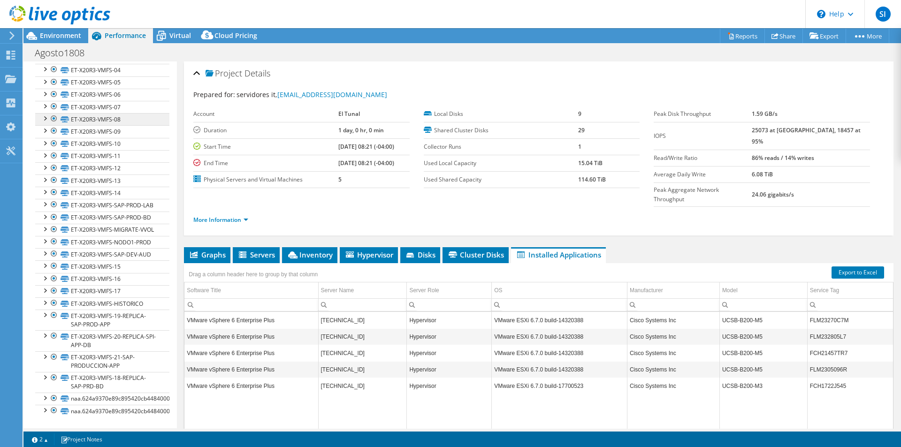
scroll to position [0, 0]
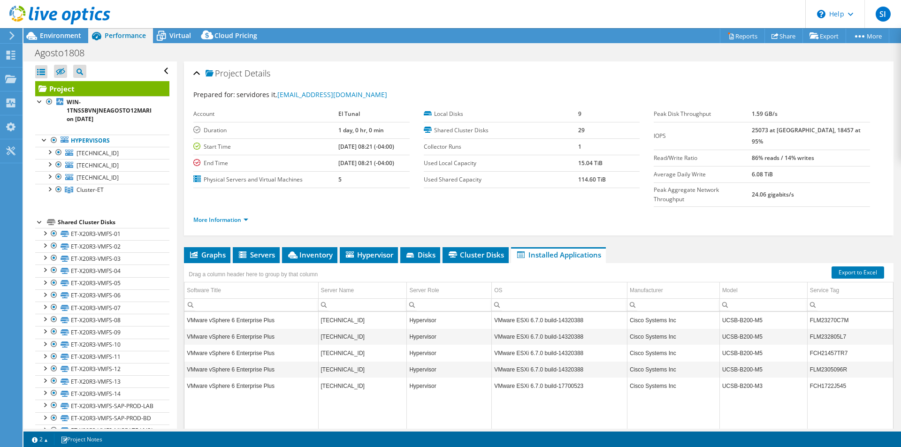
click at [104, 34] on icon at bounding box center [96, 36] width 16 height 16
click at [164, 36] on icon at bounding box center [161, 37] width 9 height 8
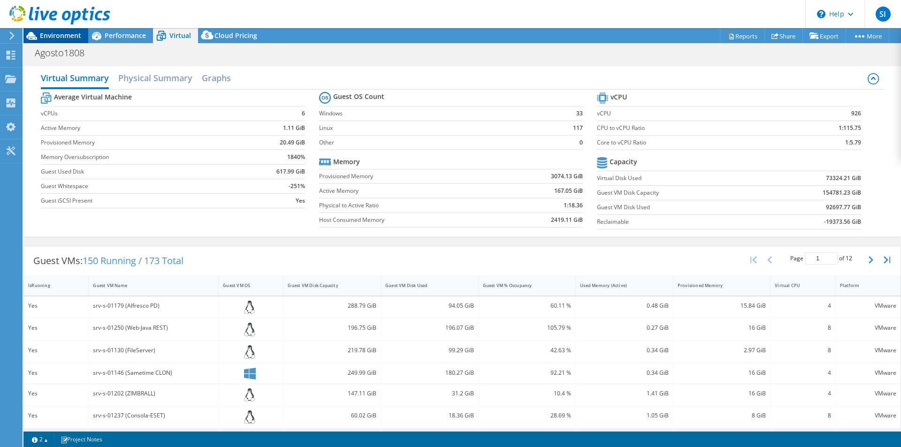
click at [31, 38] on icon at bounding box center [31, 36] width 16 height 16
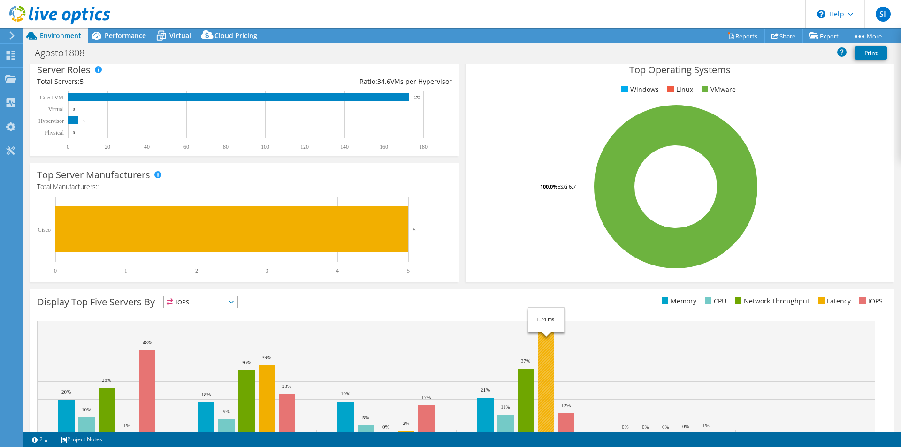
scroll to position [179, 0]
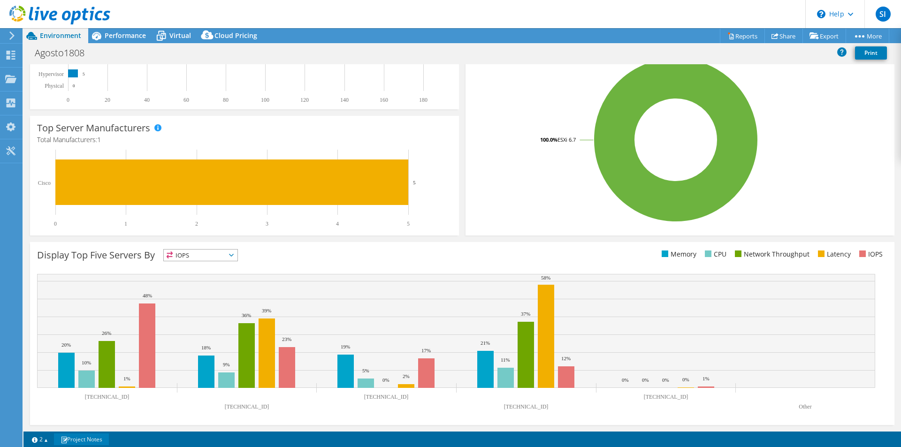
click at [67, 438] on span at bounding box center [64, 440] width 7 height 7
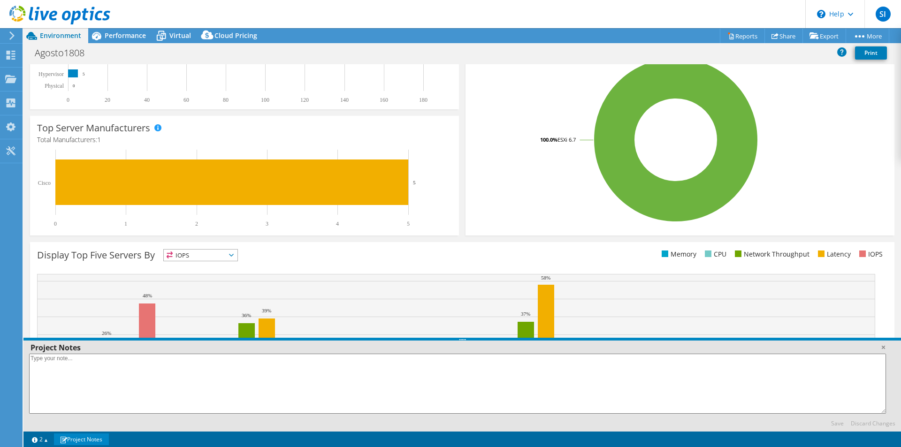
click at [67, 438] on span at bounding box center [64, 440] width 7 height 7
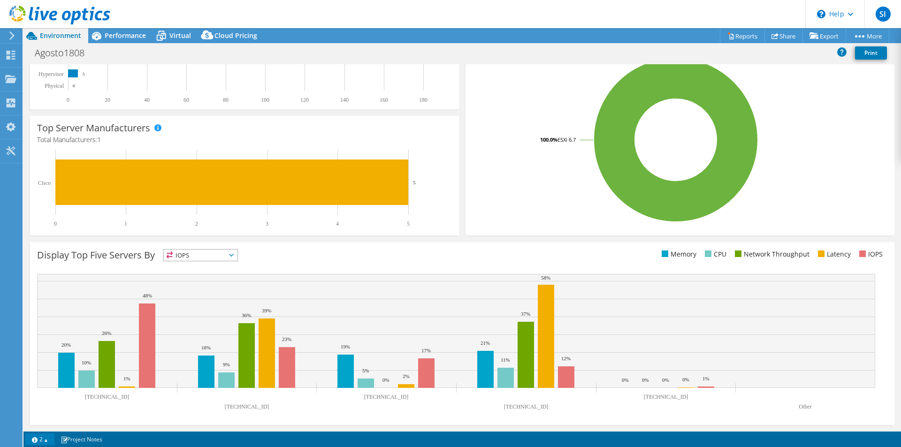
click at [45, 437] on link "2" at bounding box center [39, 440] width 29 height 12
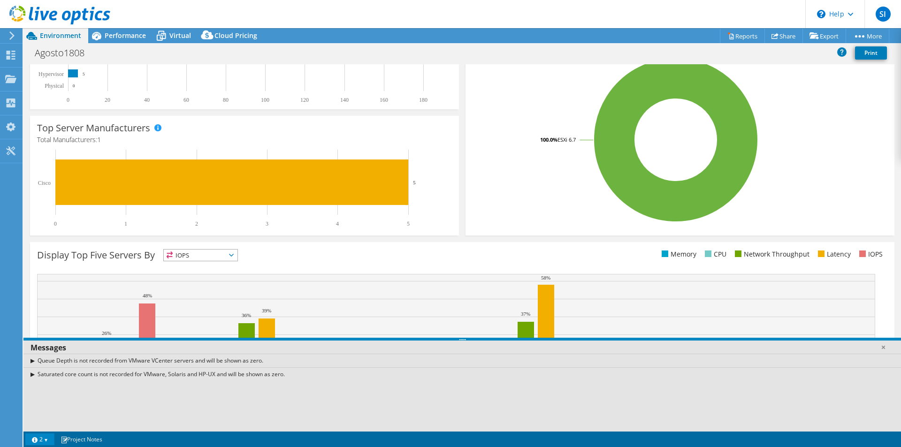
click at [462, 183] on div "Top Operating Systems Windows Linux VMware 100.0% ESXi 6.7" at bounding box center [680, 123] width 436 height 231
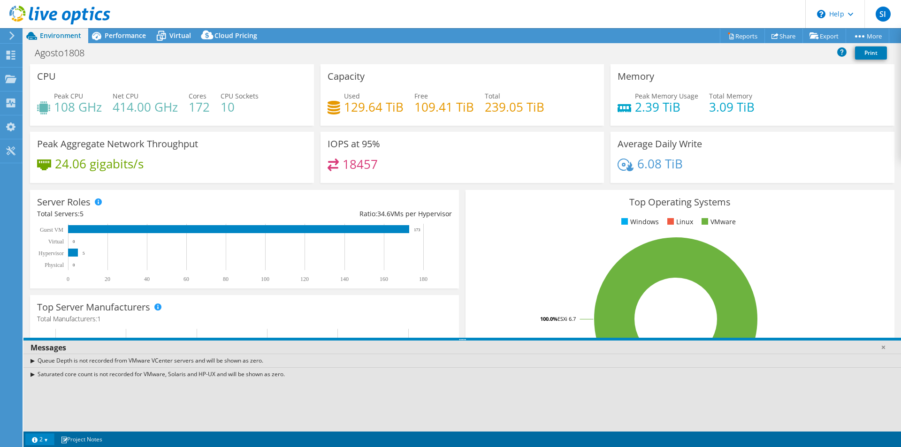
click at [462, 340] on div at bounding box center [462, 339] width 878 height 3
click at [463, 340] on div at bounding box center [462, 339] width 878 height 3
click at [464, 361] on div "Queue Depth is not recorded from VMware VCenter servers and will be shown as ze…" at bounding box center [462, 361] width 878 height 14
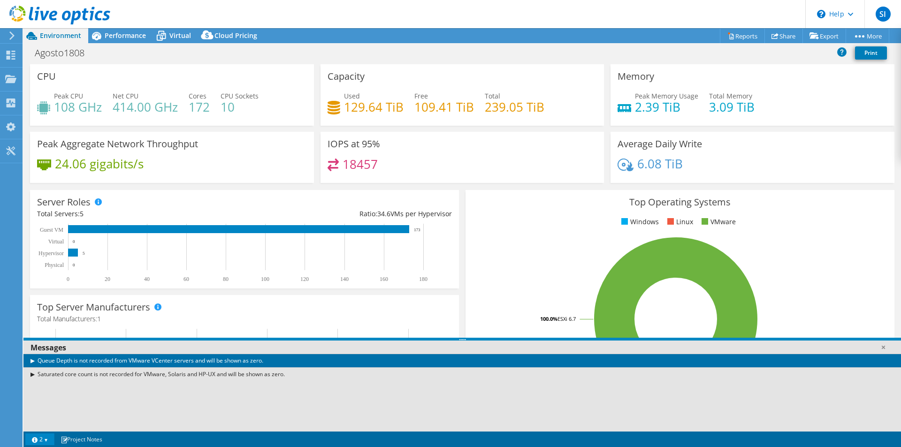
click at [6, 37] on div at bounding box center [10, 35] width 10 height 8
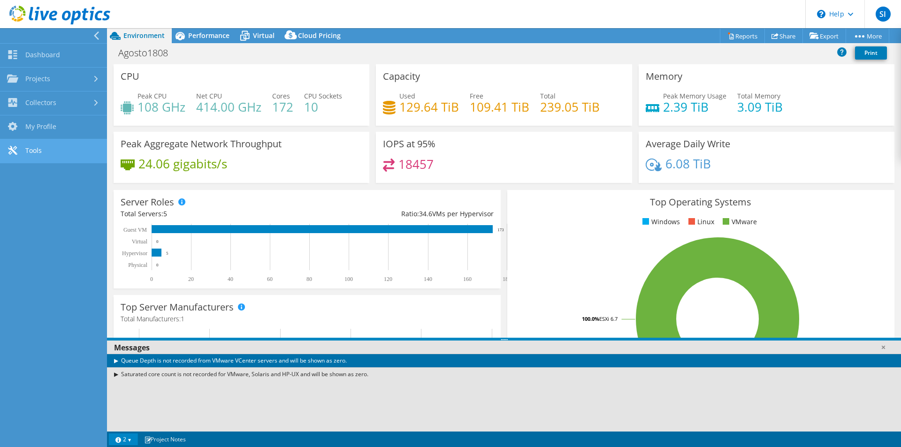
click at [18, 149] on link "Tools" at bounding box center [53, 151] width 107 height 24
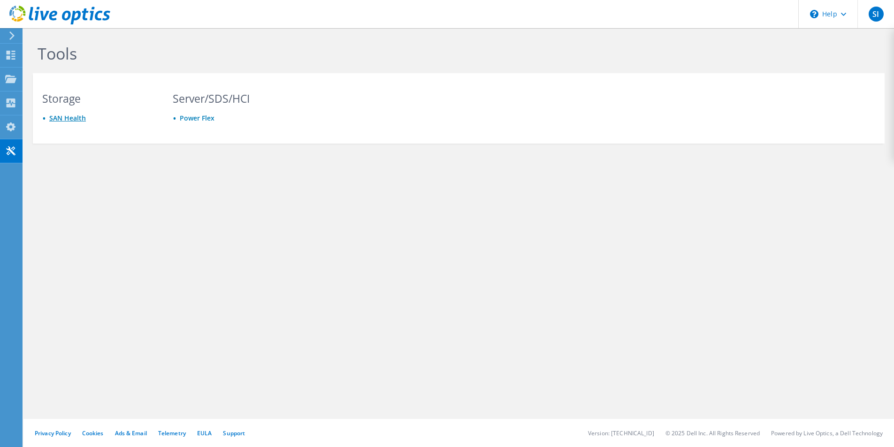
click at [73, 118] on link "SAN Health" at bounding box center [67, 118] width 37 height 9
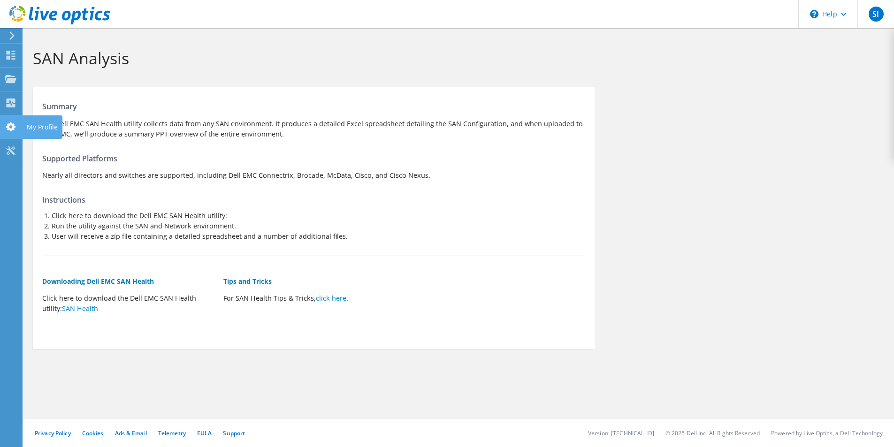
click at [7, 129] on icon at bounding box center [10, 127] width 11 height 9
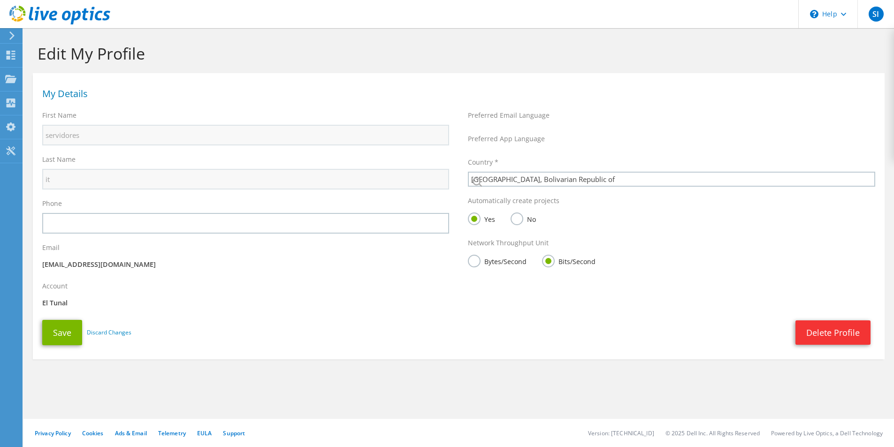
select select "229"
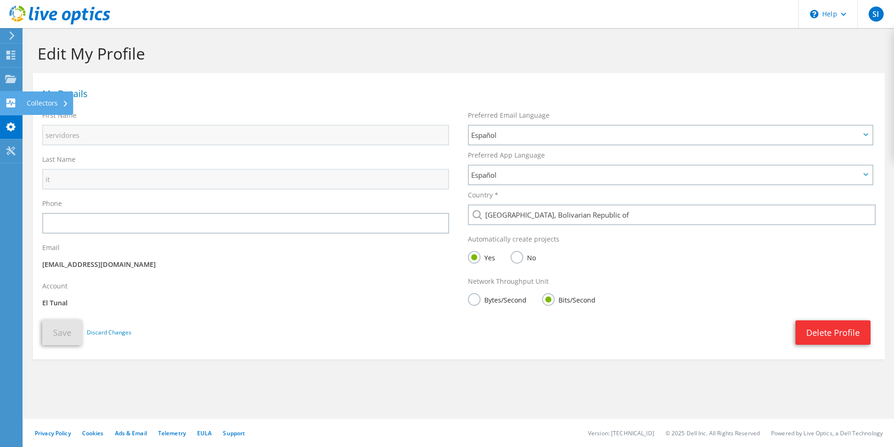
click at [14, 104] on use at bounding box center [11, 103] width 9 height 9
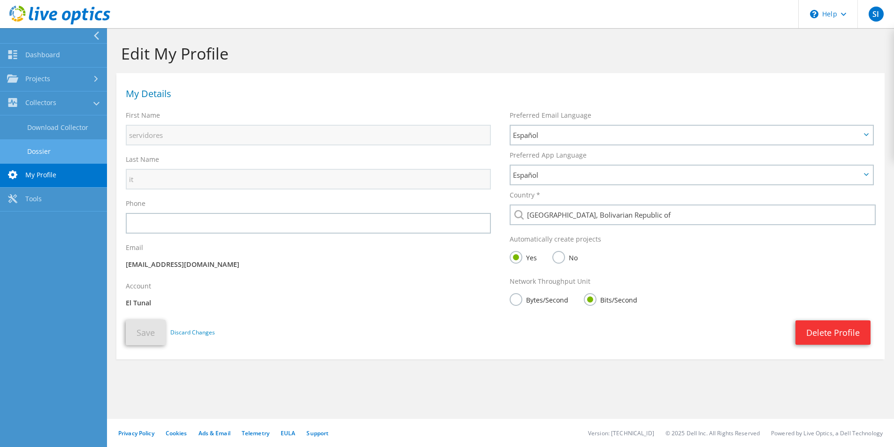
click at [30, 147] on link "Dossier" at bounding box center [53, 151] width 107 height 24
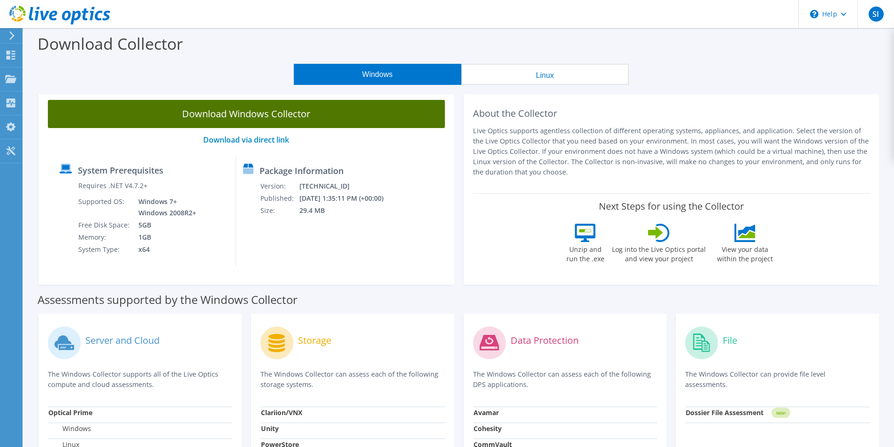
click at [312, 111] on link "Download Windows Collector" at bounding box center [246, 114] width 397 height 28
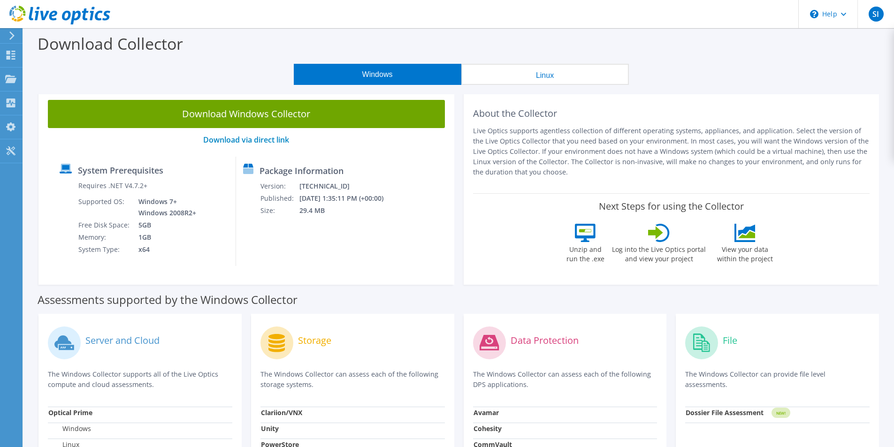
click at [9, 36] on icon at bounding box center [11, 35] width 7 height 8
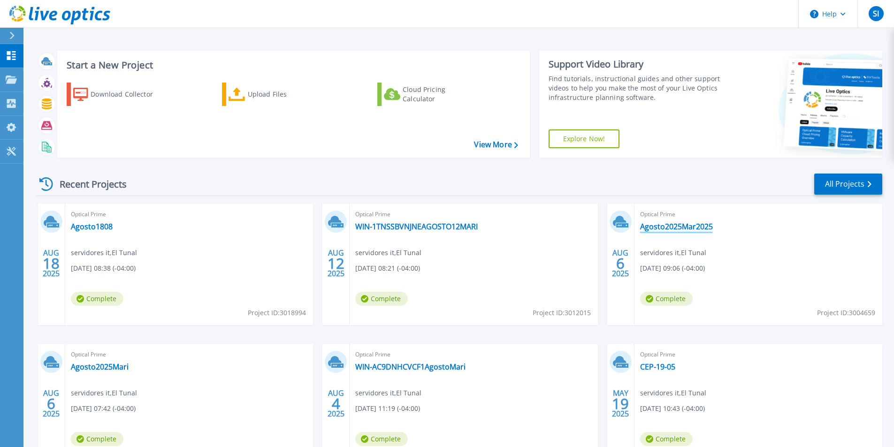
click at [436, 223] on link "Agosto2025Mar2025" at bounding box center [676, 226] width 73 height 9
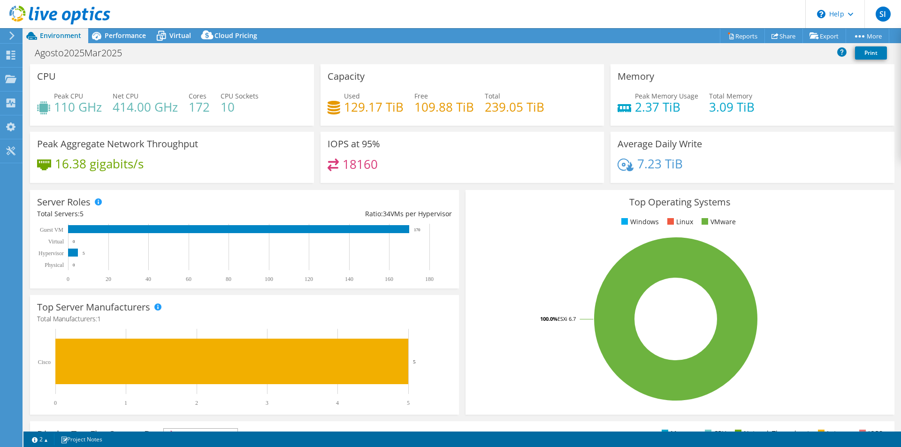
drag, startPoint x: 67, startPoint y: 37, endPoint x: 60, endPoint y: 37, distance: 7.1
click at [60, 37] on span "Environment" at bounding box center [60, 35] width 41 height 9
click at [12, 34] on use at bounding box center [11, 35] width 5 height 8
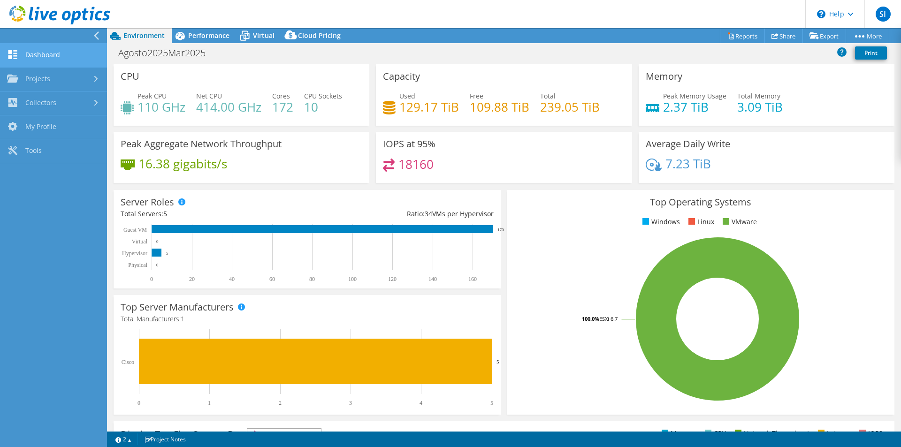
click at [23, 54] on link "Dashboard" at bounding box center [53, 56] width 107 height 24
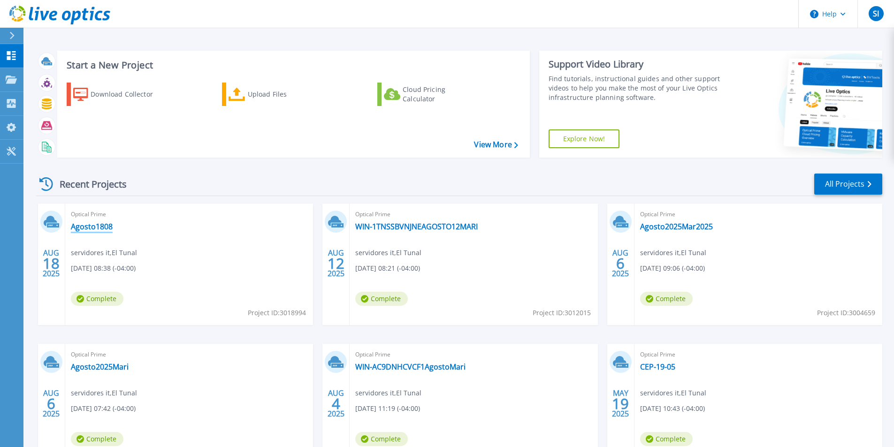
click at [101, 225] on link "Agosto1808" at bounding box center [92, 226] width 42 height 9
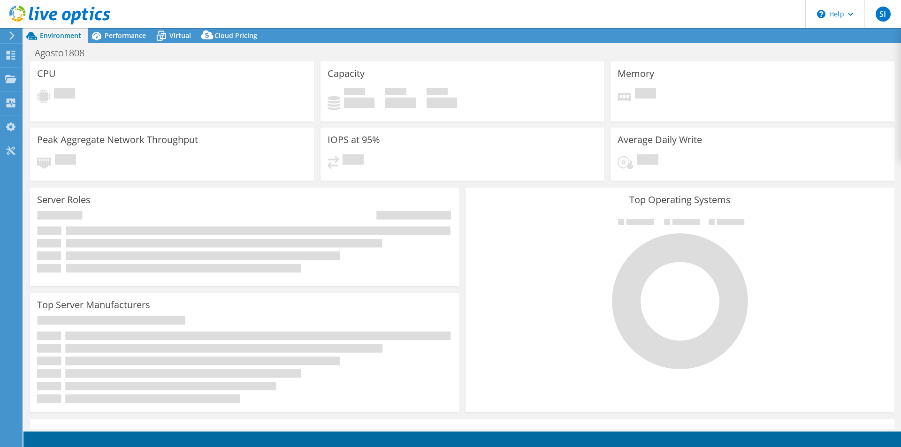
select select "USD"
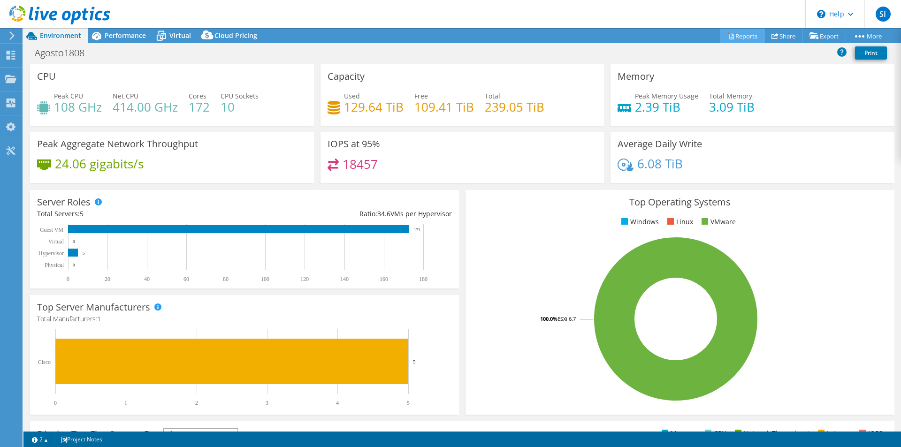
click at [743, 34] on link "Reports" at bounding box center [742, 36] width 45 height 15
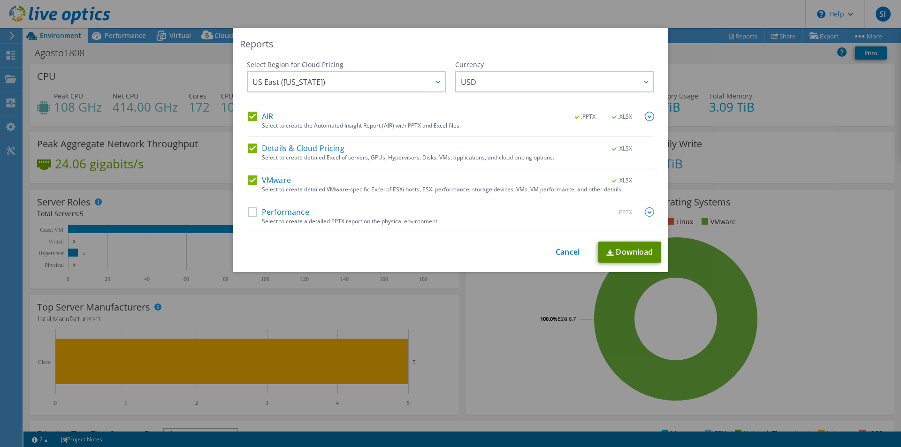
click at [621, 257] on link "Download" at bounding box center [630, 252] width 63 height 21
drag, startPoint x: 817, startPoint y: 281, endPoint x: 817, endPoint y: 312, distance: 31.0
click at [817, 312] on div "Reports Select Region for Cloud Pricing Asia Pacific ([GEOGRAPHIC_DATA]) [GEOGR…" at bounding box center [450, 223] width 901 height 391
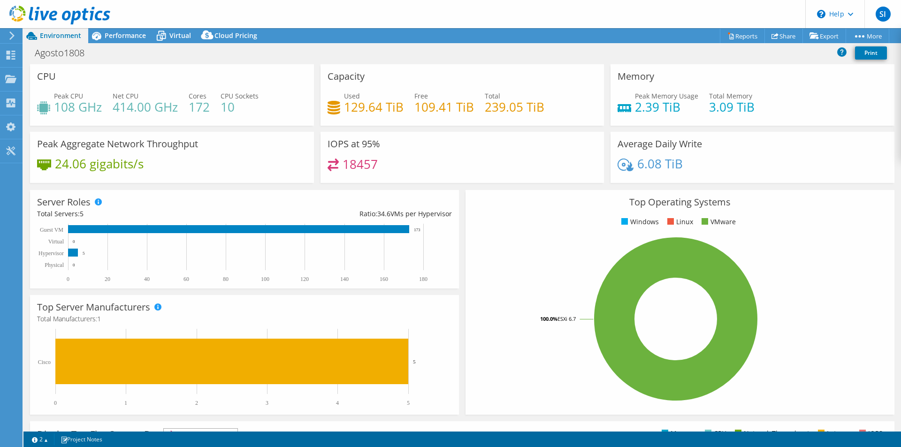
click at [816, 298] on rect at bounding box center [676, 319] width 407 height 164
